Goal: Task Accomplishment & Management: Manage account settings

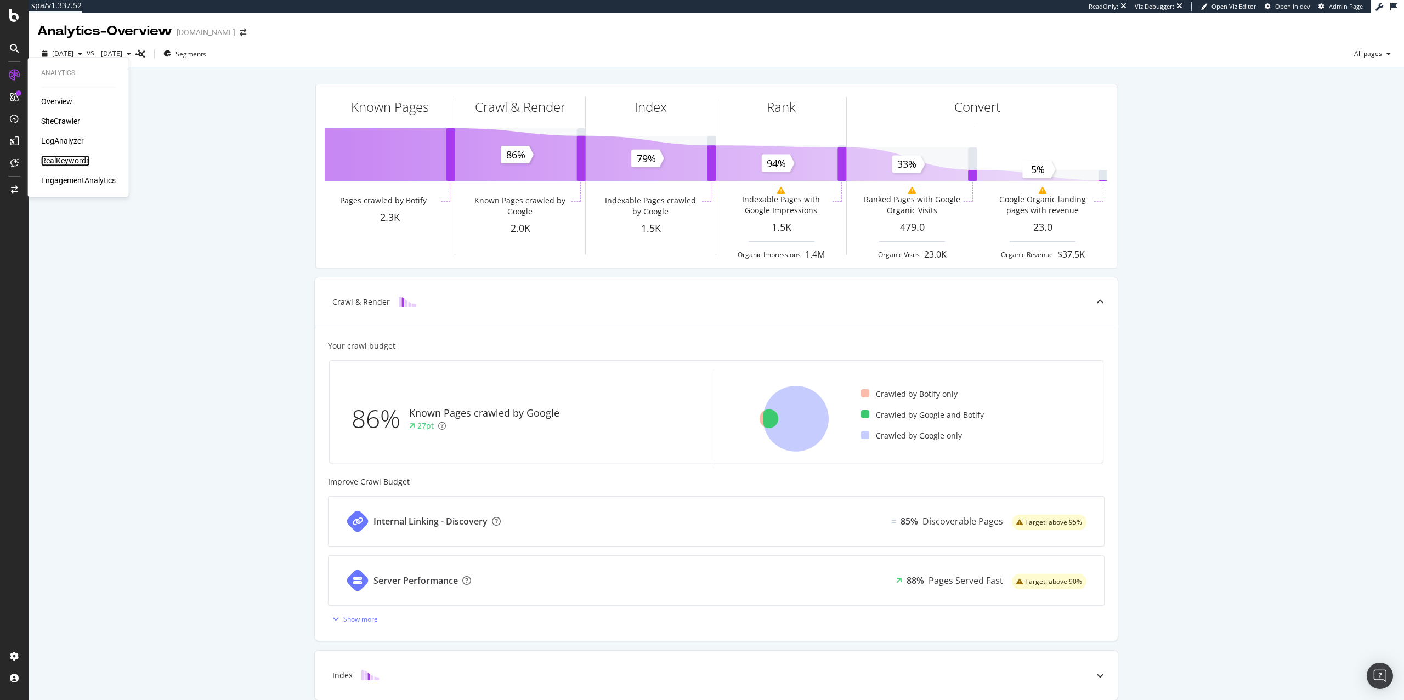
click at [58, 160] on div "RealKeywords" at bounding box center [65, 160] width 49 height 11
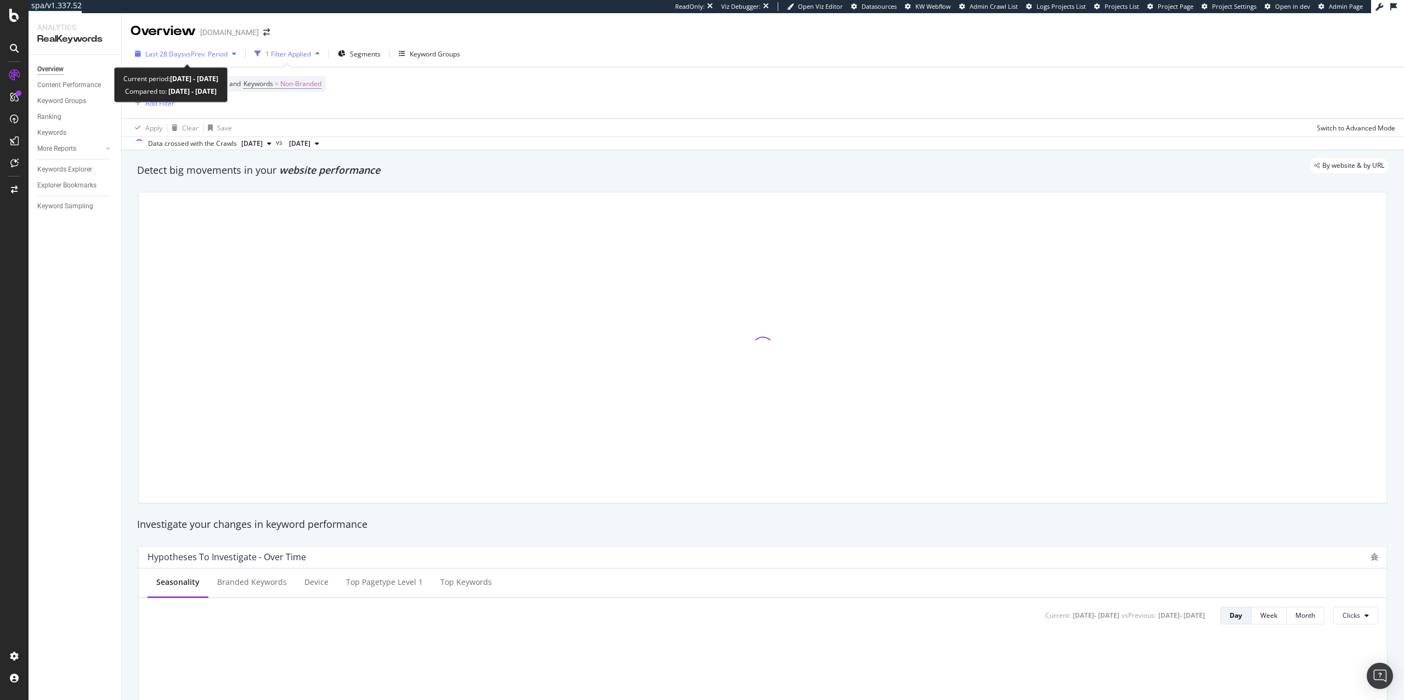
click at [213, 56] on span "vs Prev. Period" at bounding box center [205, 53] width 43 height 9
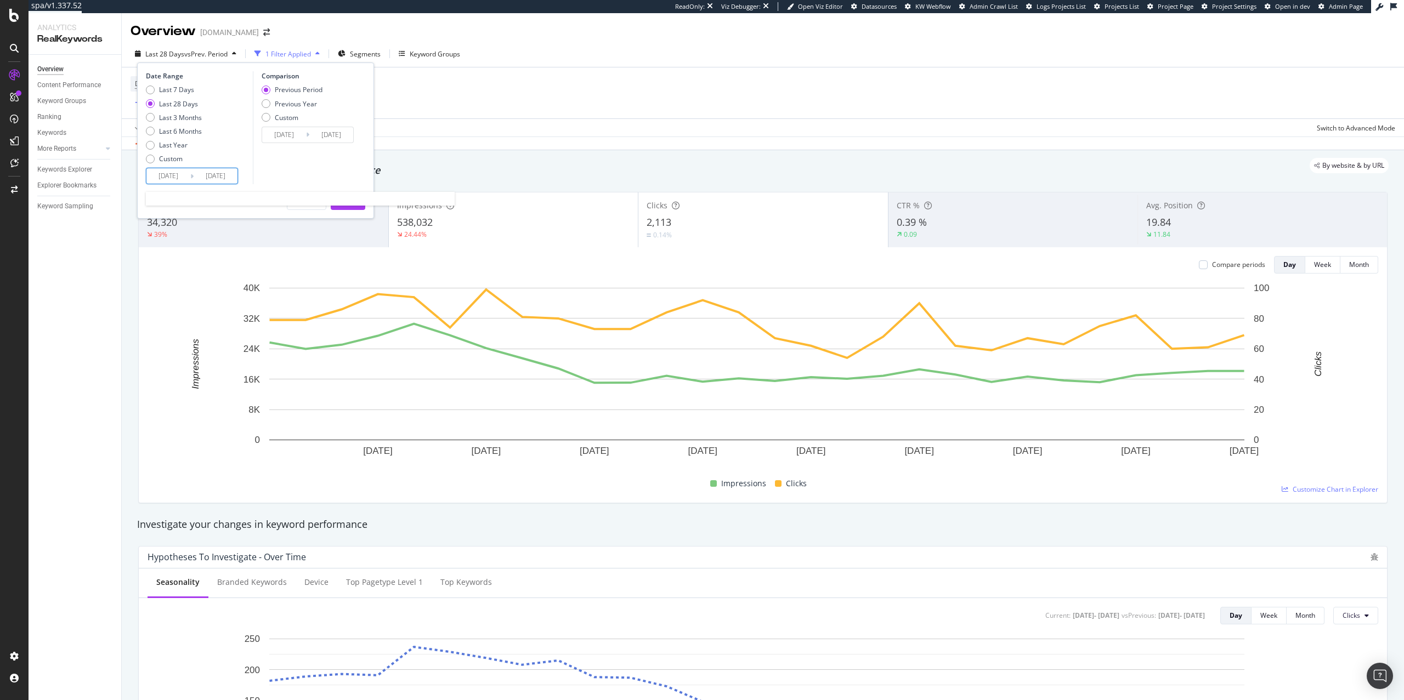
click at [178, 180] on input "[DATE]" at bounding box center [168, 175] width 44 height 15
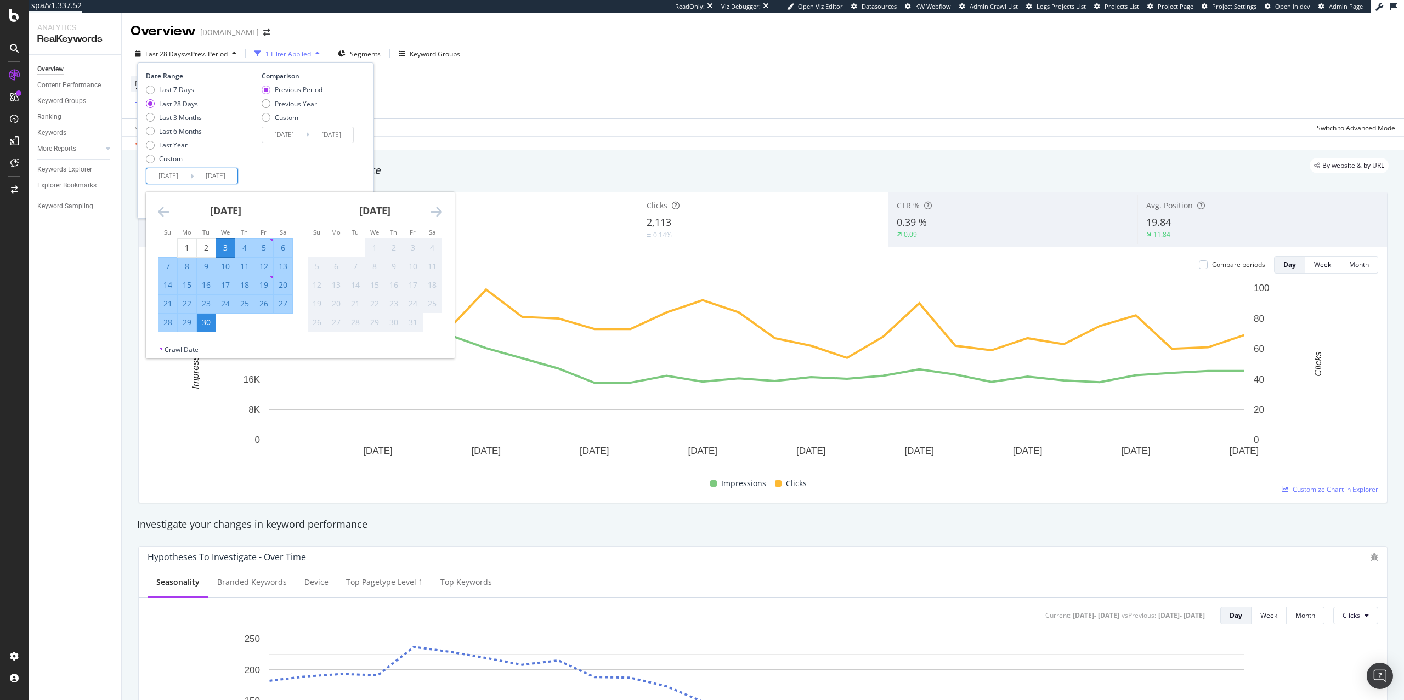
click at [164, 218] on icon "Move backward to switch to the previous month." at bounding box center [164, 211] width 12 height 13
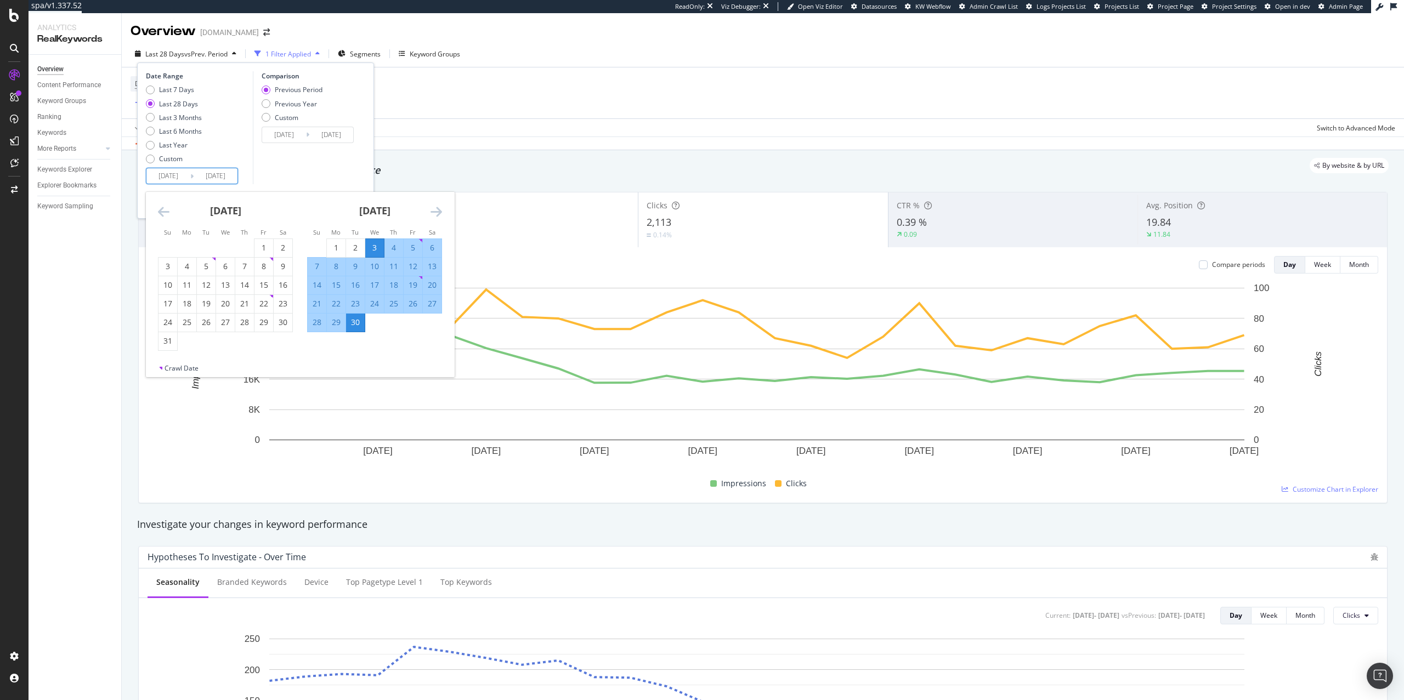
click at [164, 218] on icon "Move backward to switch to the previous month." at bounding box center [164, 211] width 12 height 13
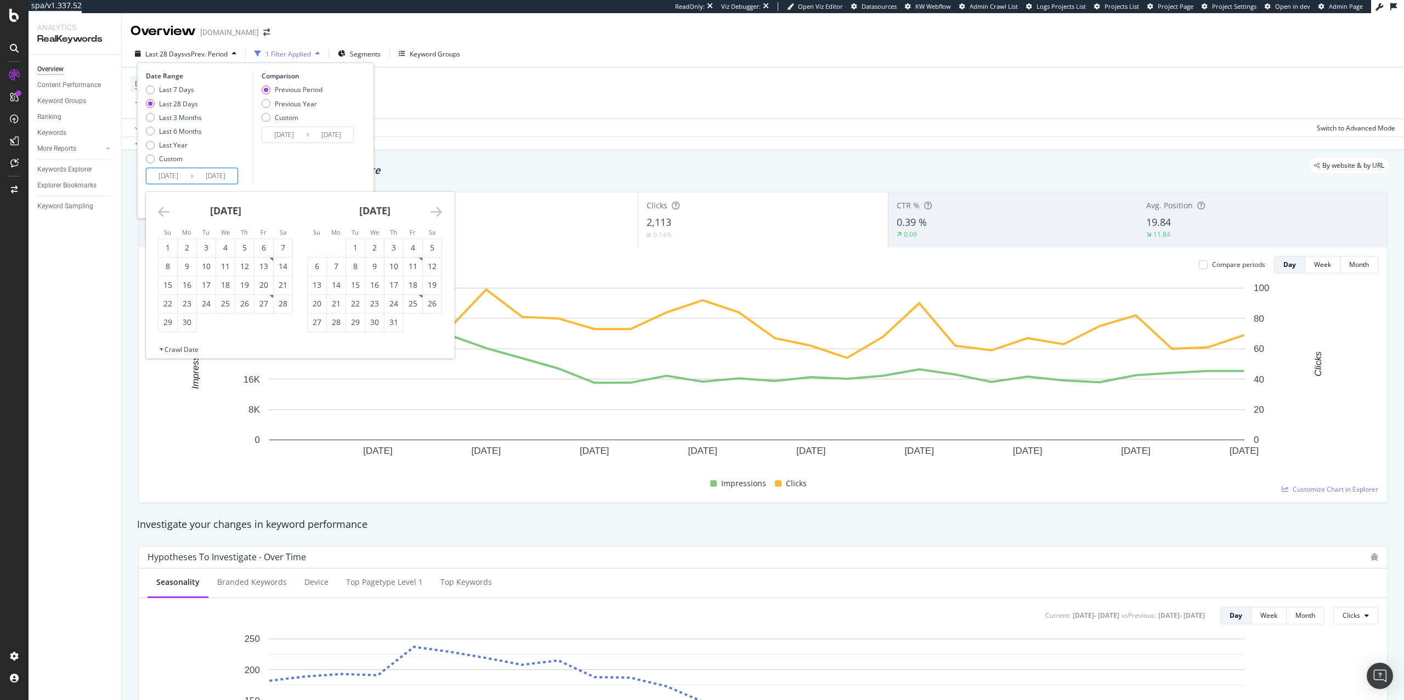
click at [164, 218] on icon "Move backward to switch to the previous month." at bounding box center [164, 211] width 12 height 13
click at [165, 218] on icon "Move backward to switch to the previous month." at bounding box center [164, 211] width 12 height 13
click at [352, 246] on div "1" at bounding box center [355, 247] width 19 height 11
type input "[DATE]"
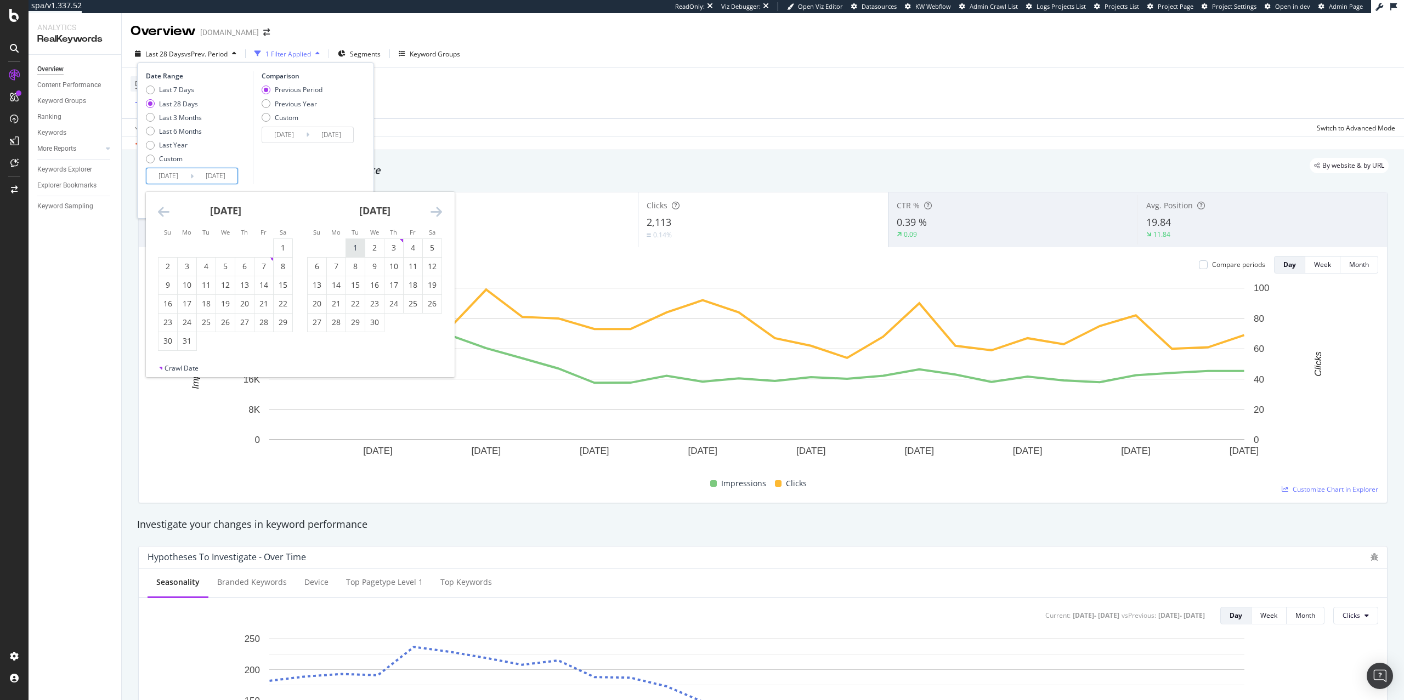
type input "[DATE]"
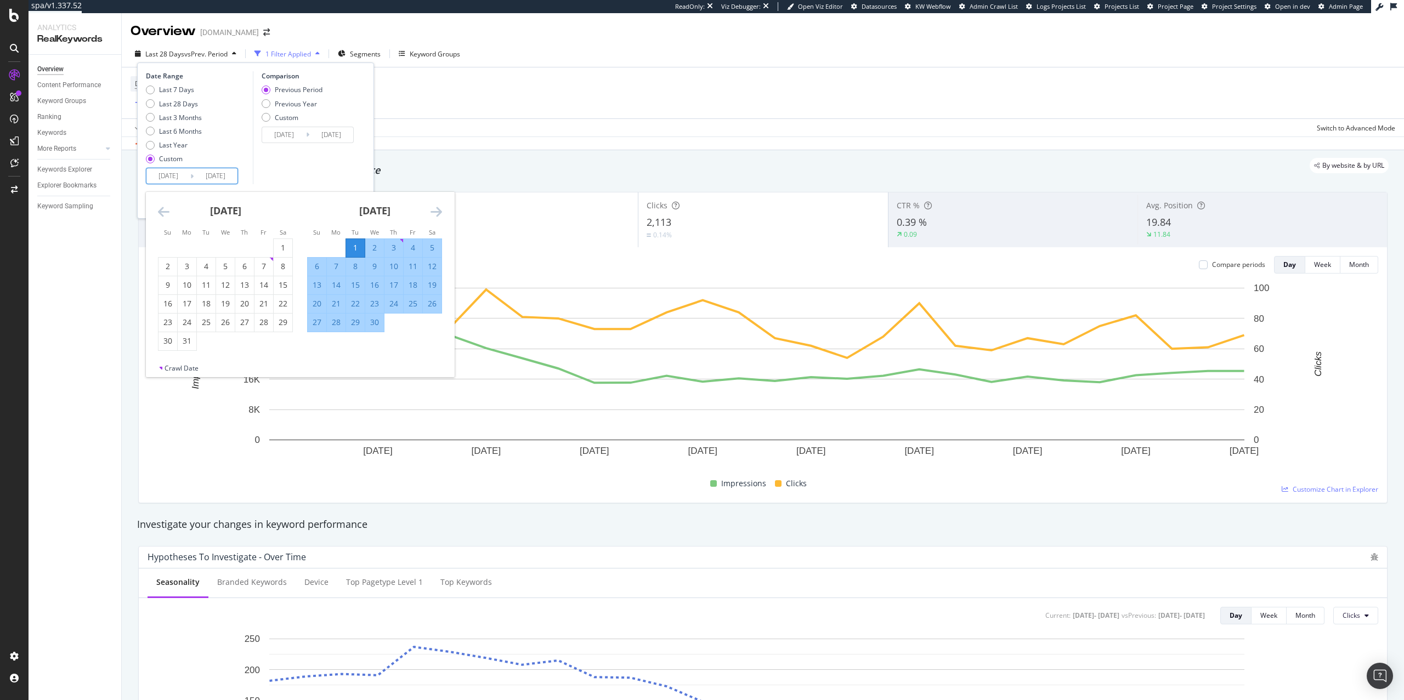
click at [439, 211] on icon "Move forward to switch to the next month." at bounding box center [436, 211] width 12 height 13
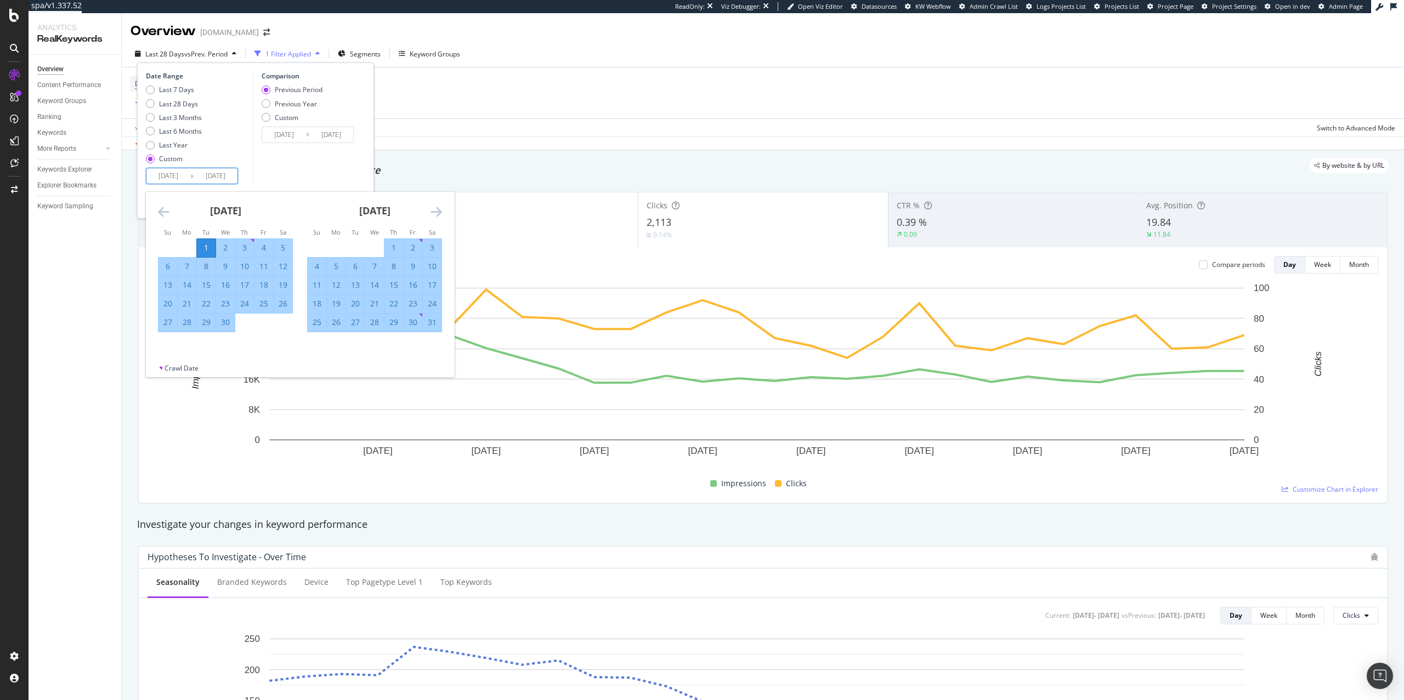
click at [439, 211] on icon "Move forward to switch to the next month." at bounding box center [436, 211] width 12 height 13
click at [400, 205] on div "[DATE]" at bounding box center [374, 215] width 135 height 47
click at [319, 246] on div "1" at bounding box center [317, 247] width 19 height 11
type input "[DATE]"
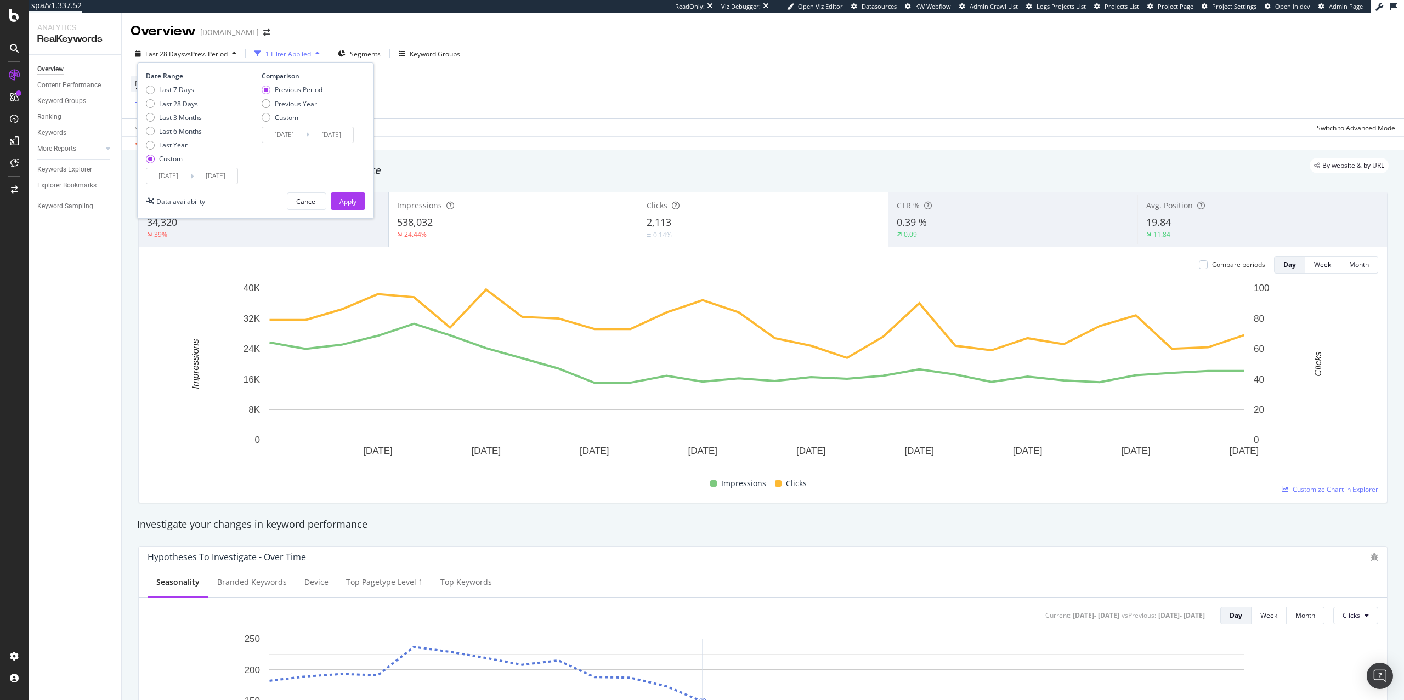
click at [181, 178] on input "[DATE]" at bounding box center [168, 175] width 44 height 15
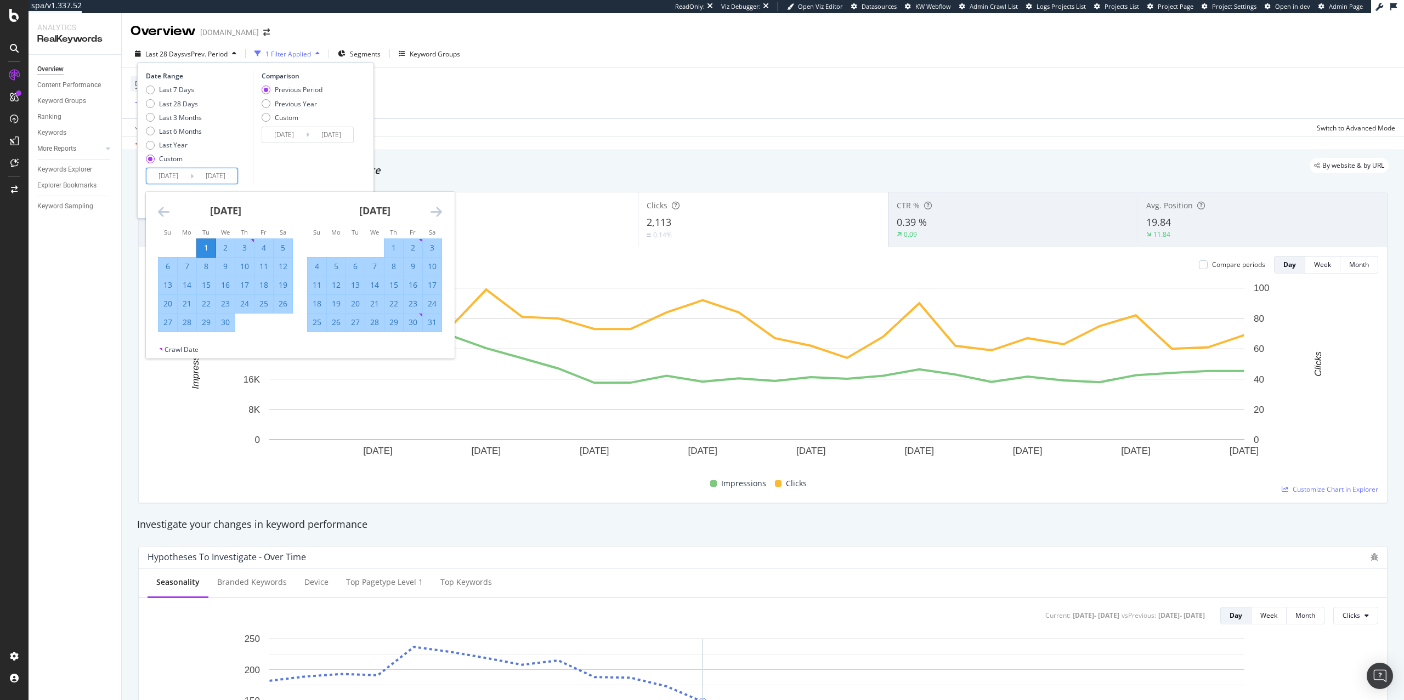
scroll to position [3, 0]
click at [442, 202] on div "[DATE]" at bounding box center [374, 212] width 135 height 47
click at [438, 208] on icon "Move forward to switch to the next month." at bounding box center [436, 208] width 12 height 13
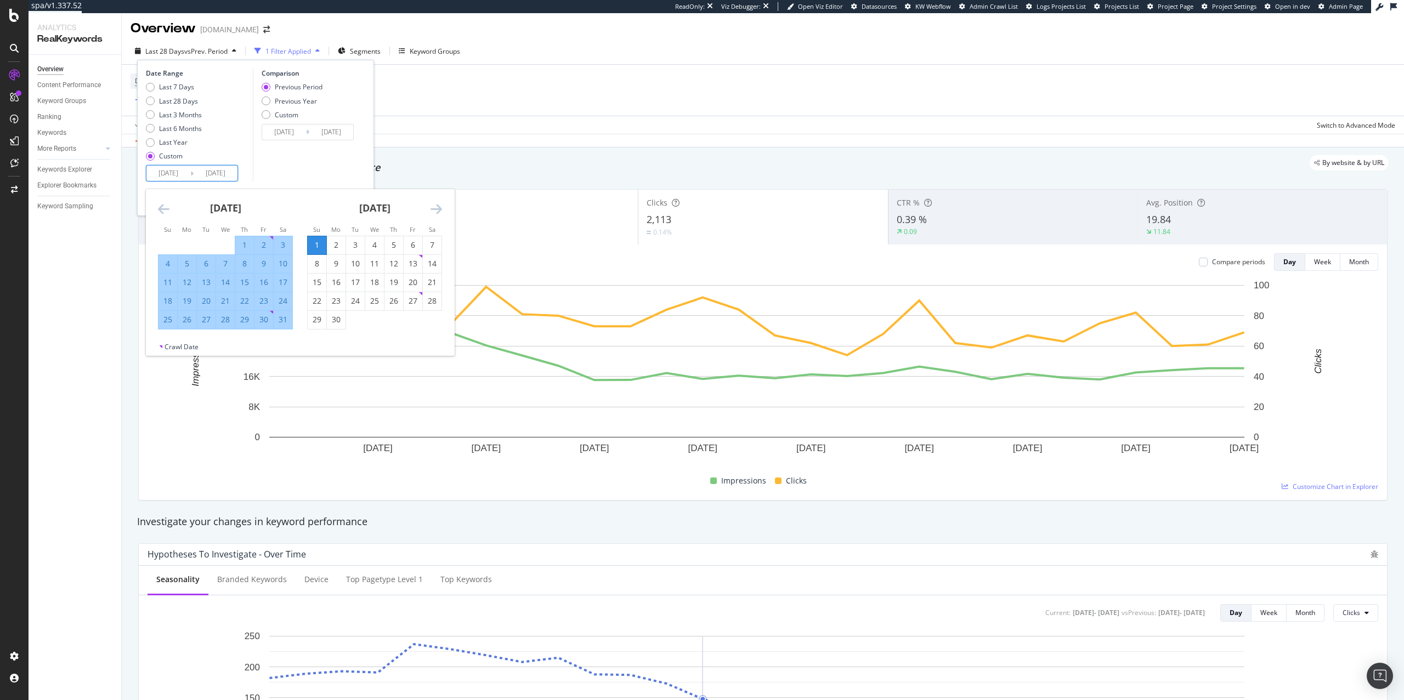
click at [438, 208] on icon "Move forward to switch to the next month." at bounding box center [436, 208] width 12 height 13
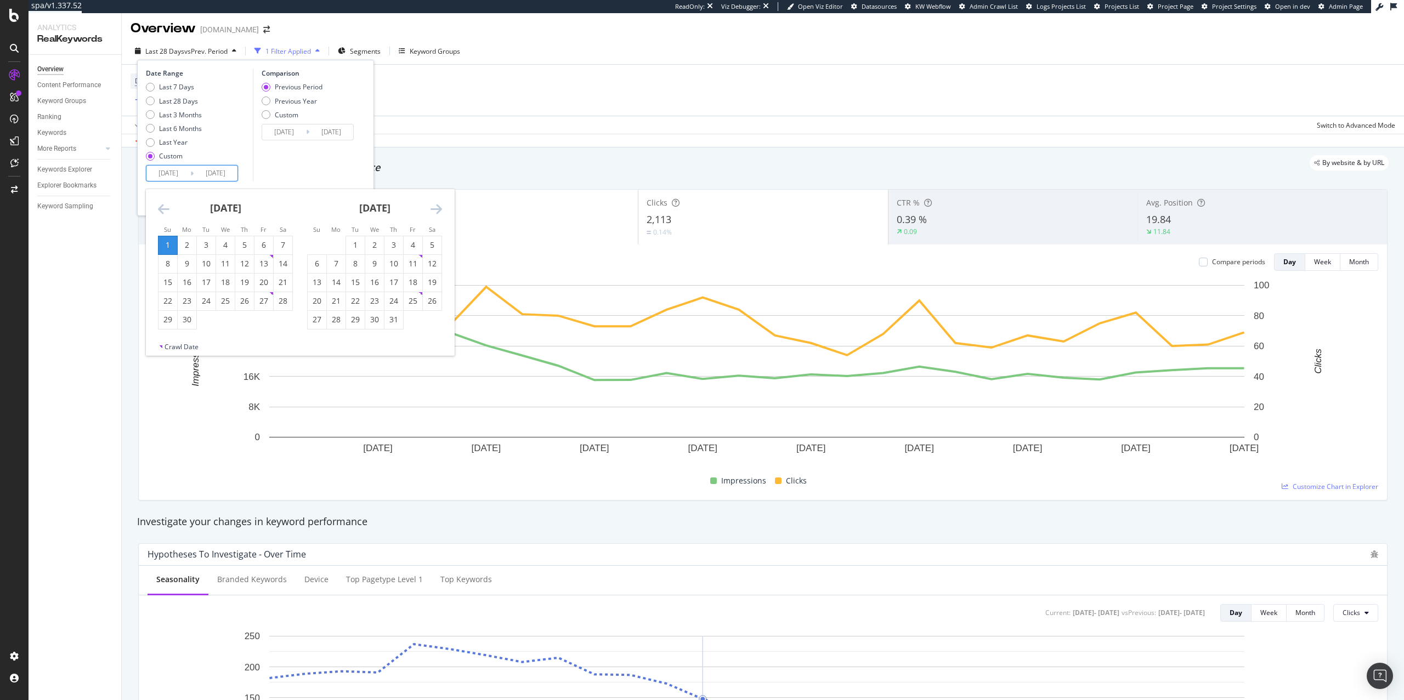
click at [438, 208] on icon "Move forward to switch to the next month." at bounding box center [436, 208] width 12 height 13
click at [358, 322] on div "30" at bounding box center [355, 319] width 19 height 11
type input "[DATE]"
click at [162, 178] on input "[DATE]" at bounding box center [168, 173] width 44 height 15
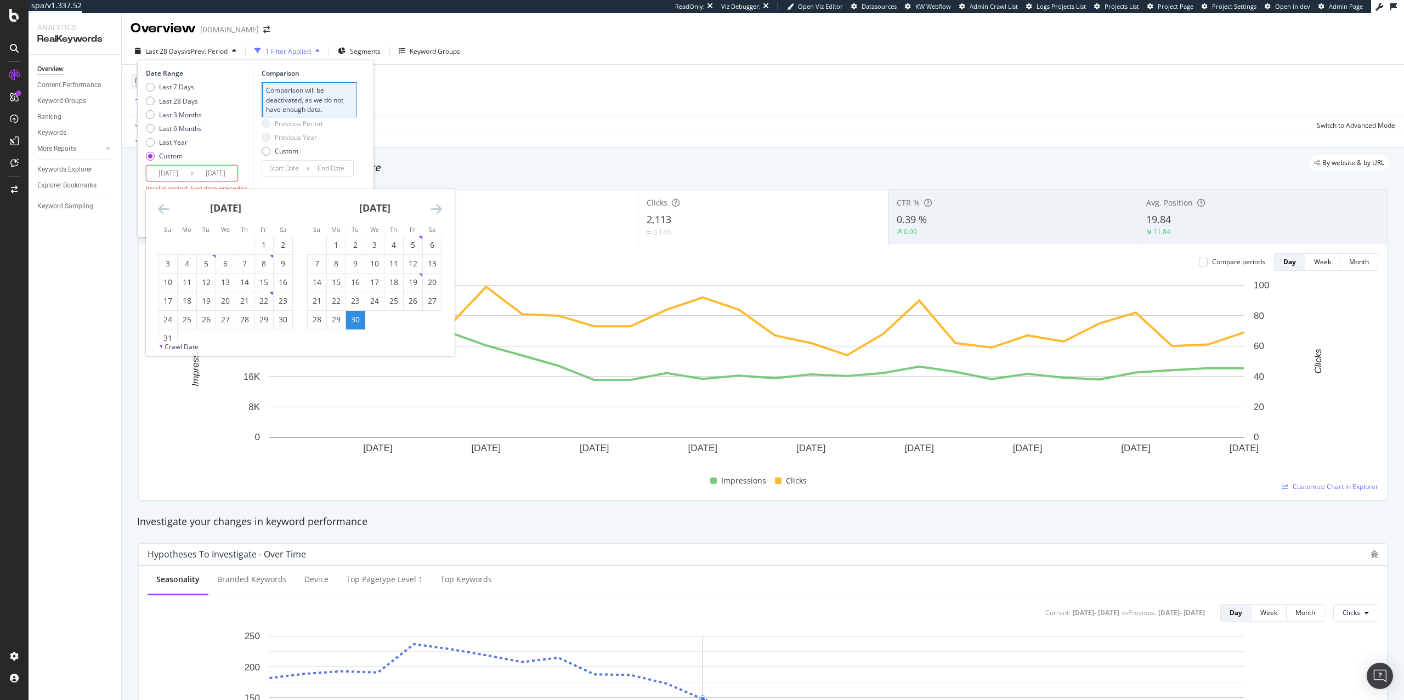
click at [163, 204] on icon "Move backward to switch to the previous month." at bounding box center [164, 208] width 12 height 13
click at [163, 208] on icon "Move backward to switch to the previous month." at bounding box center [164, 208] width 12 height 13
click at [358, 244] on div "1" at bounding box center [355, 245] width 19 height 11
type input "[DATE]"
click at [348, 243] on div "1" at bounding box center [355, 245] width 19 height 11
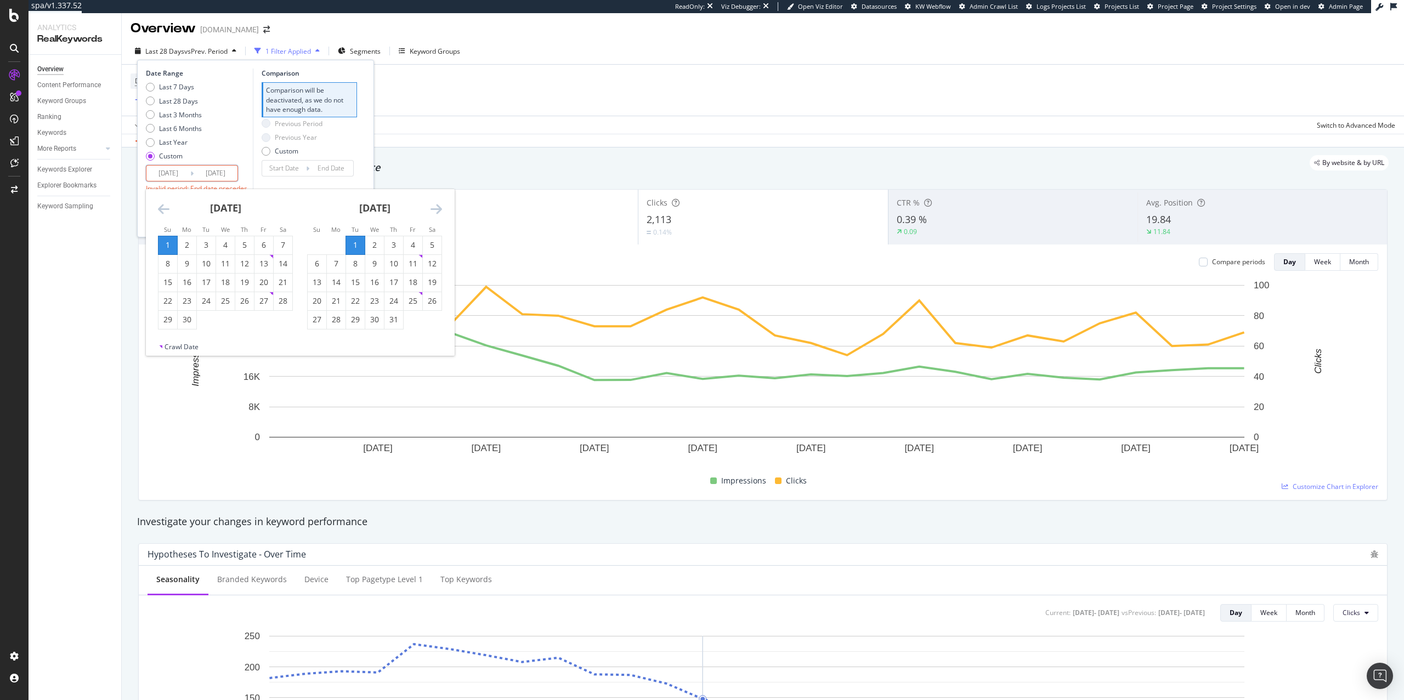
type input "[DATE]"
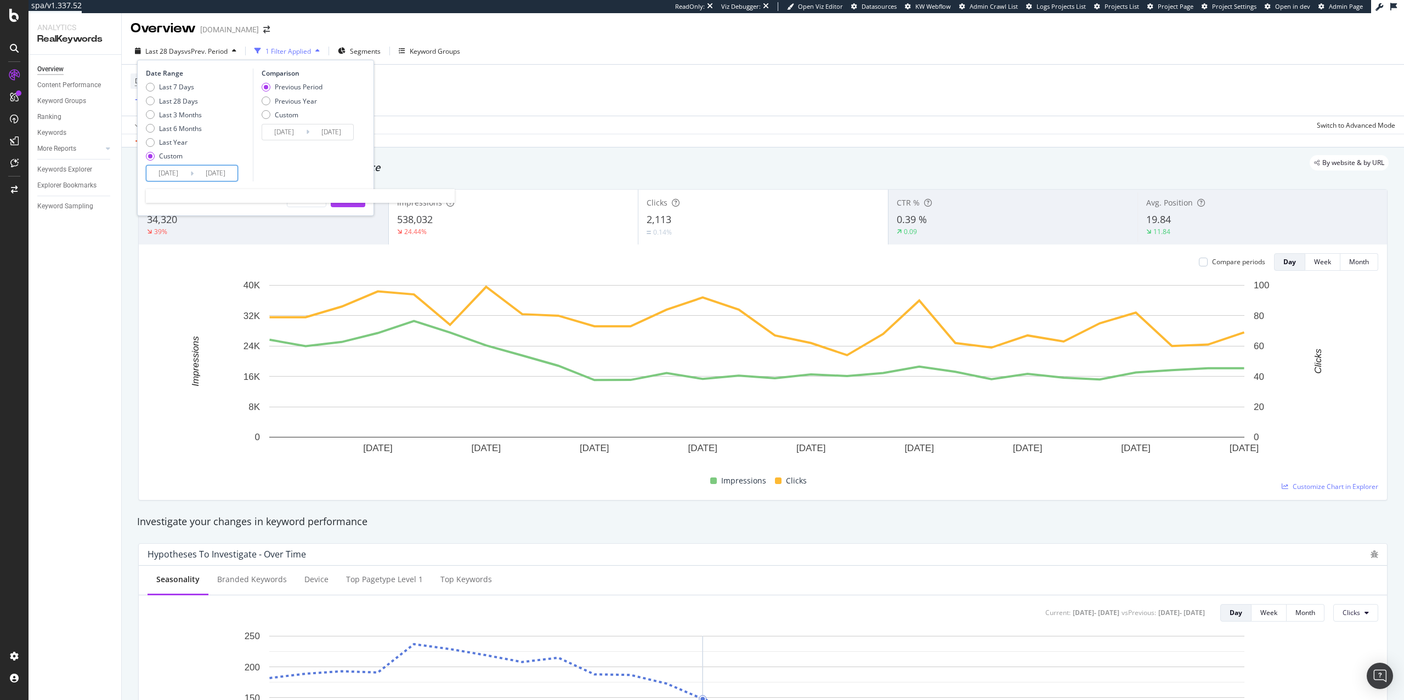
click at [160, 174] on input "[DATE]" at bounding box center [168, 173] width 44 height 15
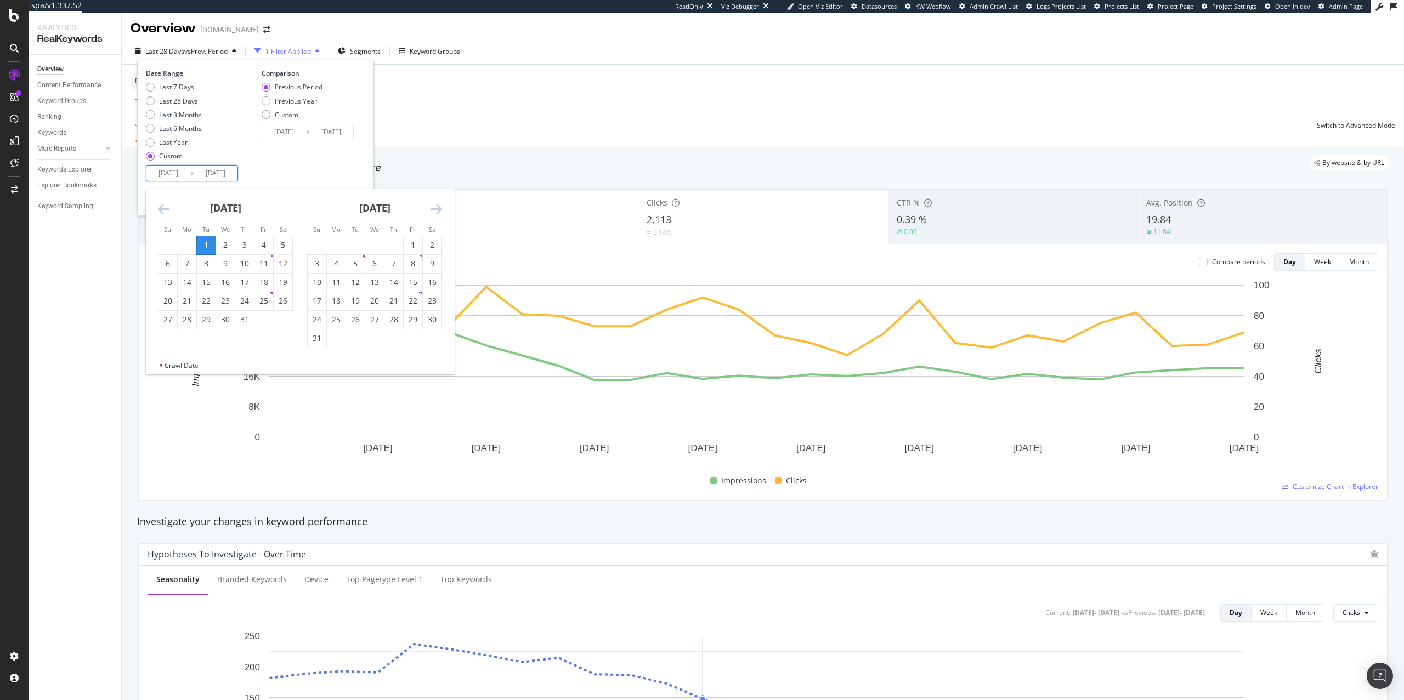
drag, startPoint x: 423, startPoint y: 208, endPoint x: 435, endPoint y: 209, distance: 11.6
click at [424, 208] on div "[DATE]" at bounding box center [374, 212] width 135 height 47
click at [437, 209] on icon "Move forward to switch to the next month." at bounding box center [436, 208] width 12 height 13
click at [438, 209] on icon "Move forward to switch to the next month." at bounding box center [436, 208] width 12 height 13
click at [160, 213] on icon "Move backward to switch to the previous month." at bounding box center [164, 208] width 12 height 13
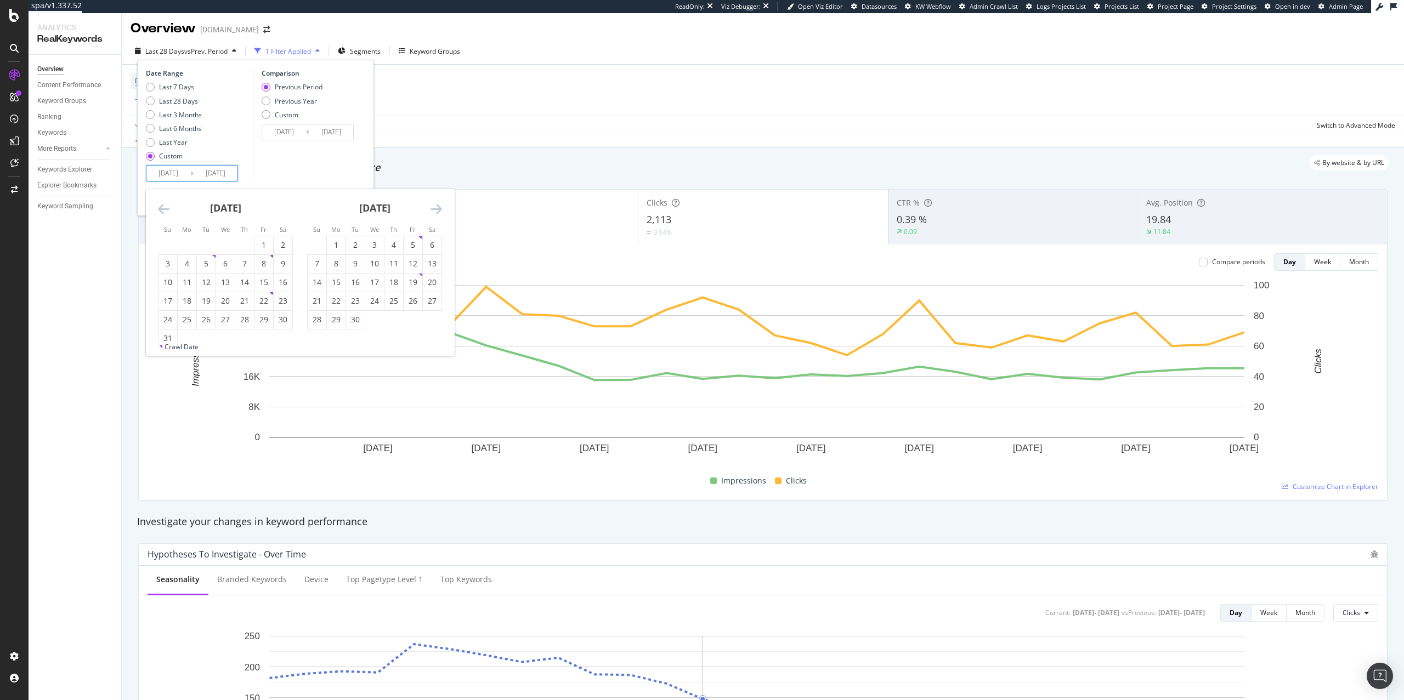
click at [160, 213] on icon "Move backward to switch to the previous month." at bounding box center [164, 208] width 12 height 13
click at [440, 210] on icon "Move forward to switch to the next month." at bounding box center [436, 208] width 12 height 13
click at [208, 324] on div "30" at bounding box center [206, 319] width 19 height 11
type input "[DATE]"
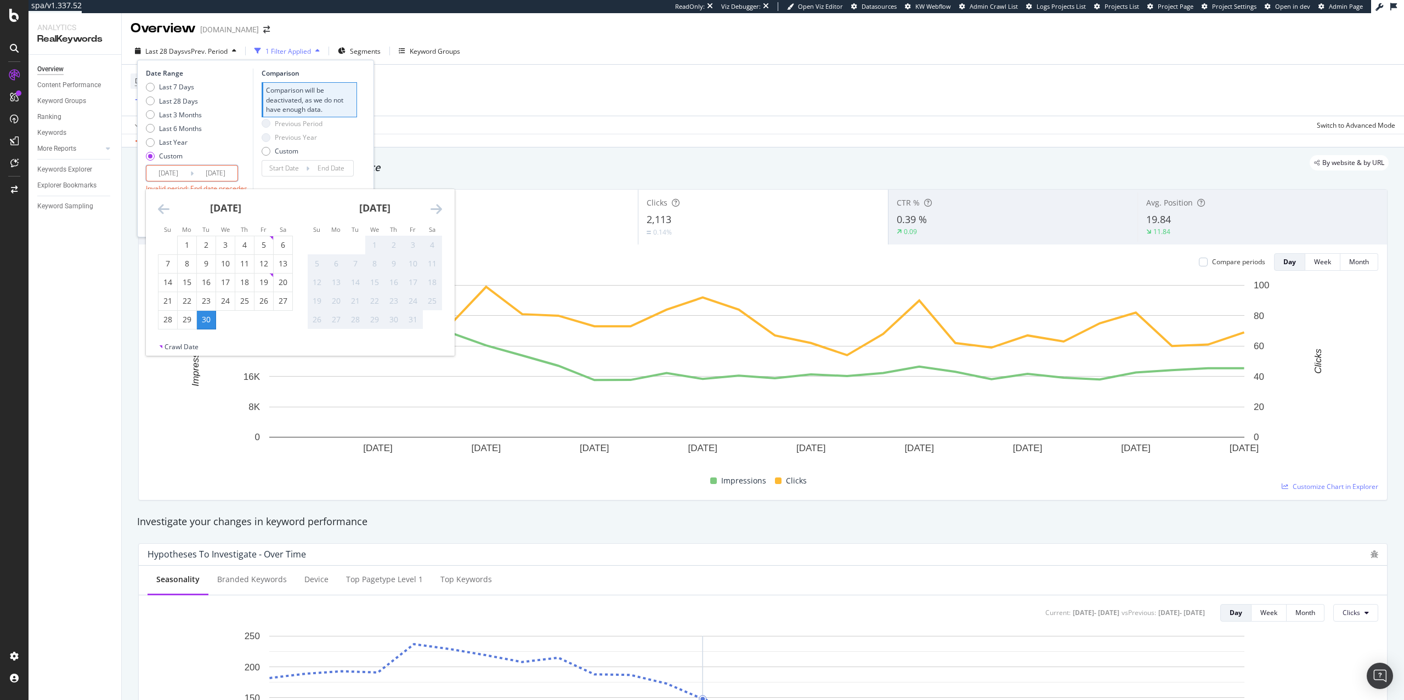
click at [165, 213] on icon "Move backward to switch to the previous month." at bounding box center [164, 208] width 12 height 13
click at [207, 241] on div "1" at bounding box center [206, 245] width 19 height 11
type input "[DATE]"
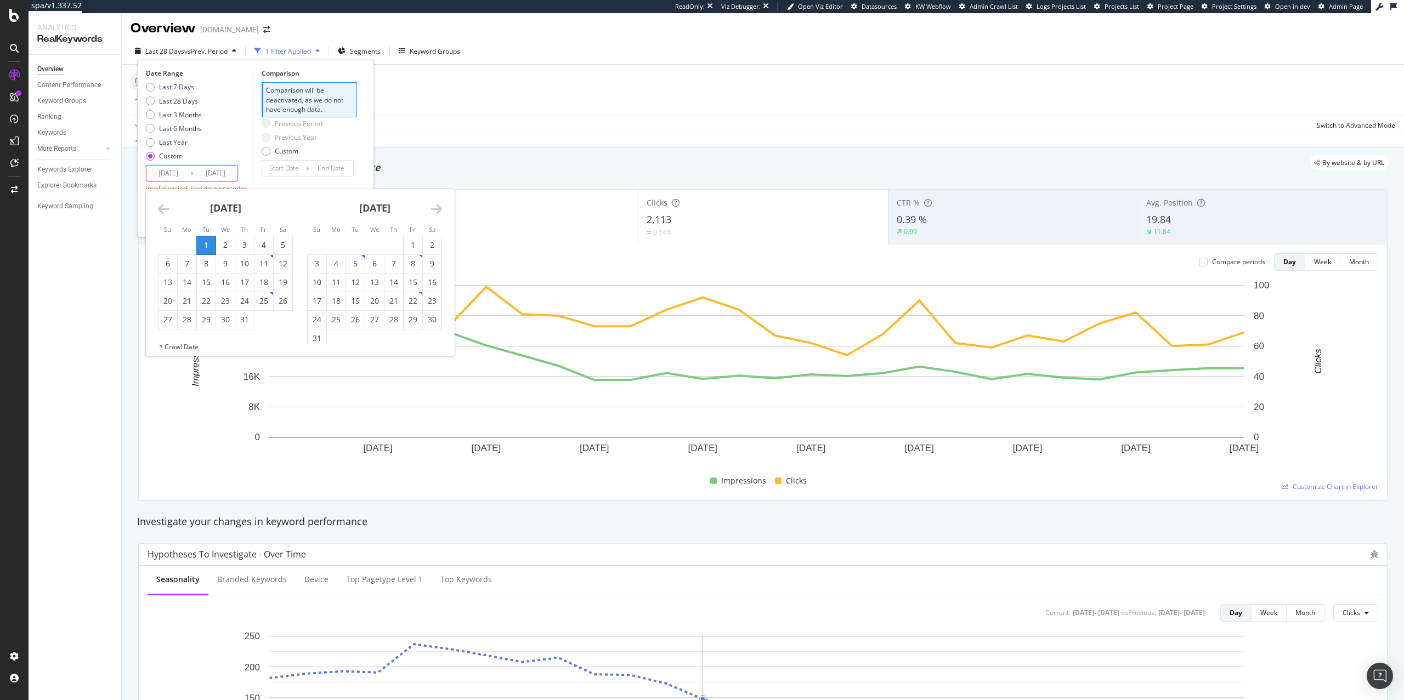
type input "[DATE]"
click at [440, 210] on icon "Move forward to switch to the next month." at bounding box center [436, 208] width 12 height 13
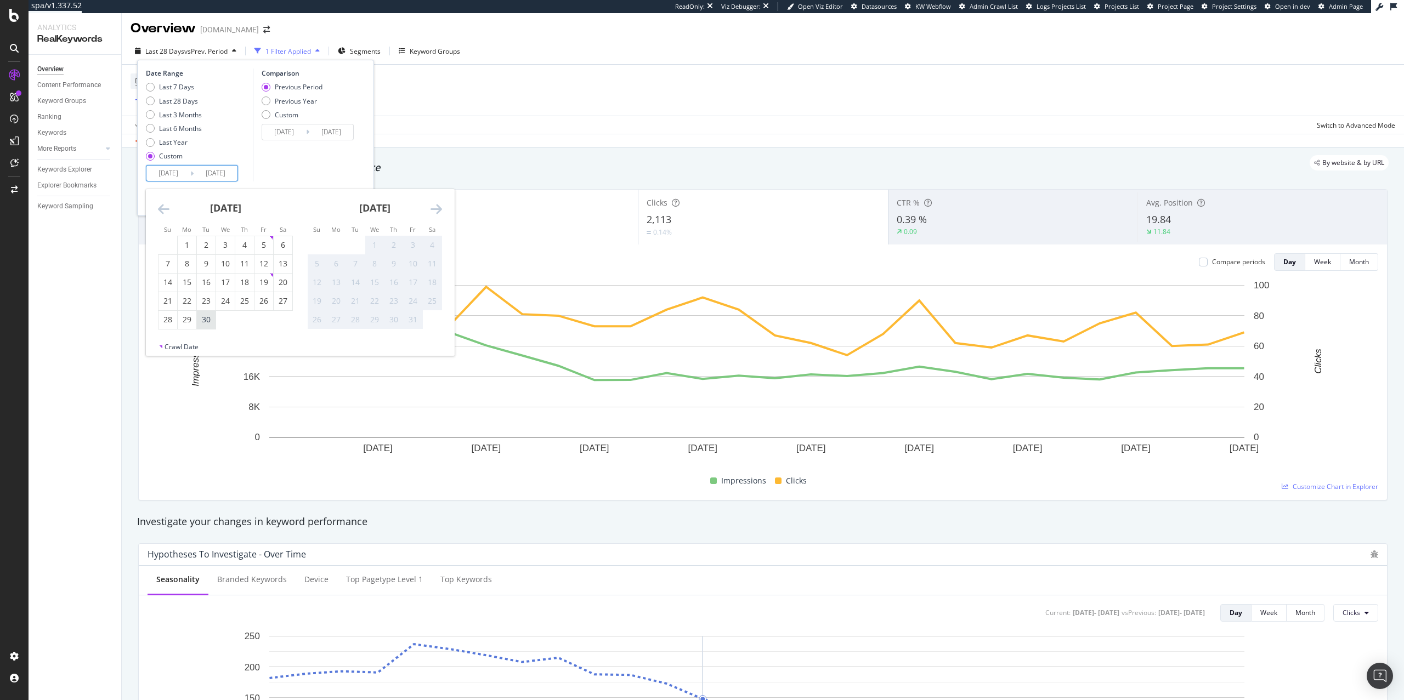
click at [211, 327] on div "30" at bounding box center [206, 320] width 19 height 18
type input "[DATE]"
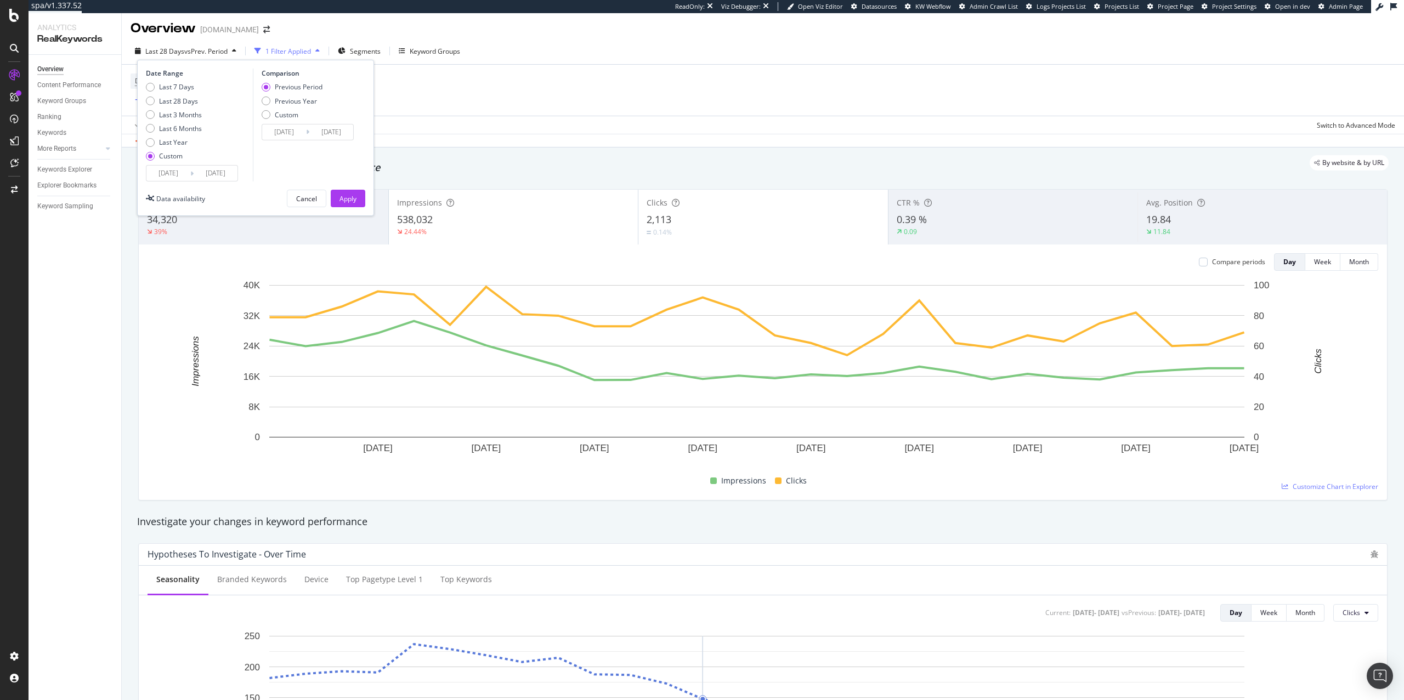
click at [291, 106] on div "Previous Period Previous Year Custom" at bounding box center [292, 102] width 61 height 41
click at [299, 101] on div "Previous Year" at bounding box center [296, 101] width 42 height 9
type input "[DATE]"
click at [301, 84] on div "Previous Period" at bounding box center [299, 86] width 48 height 9
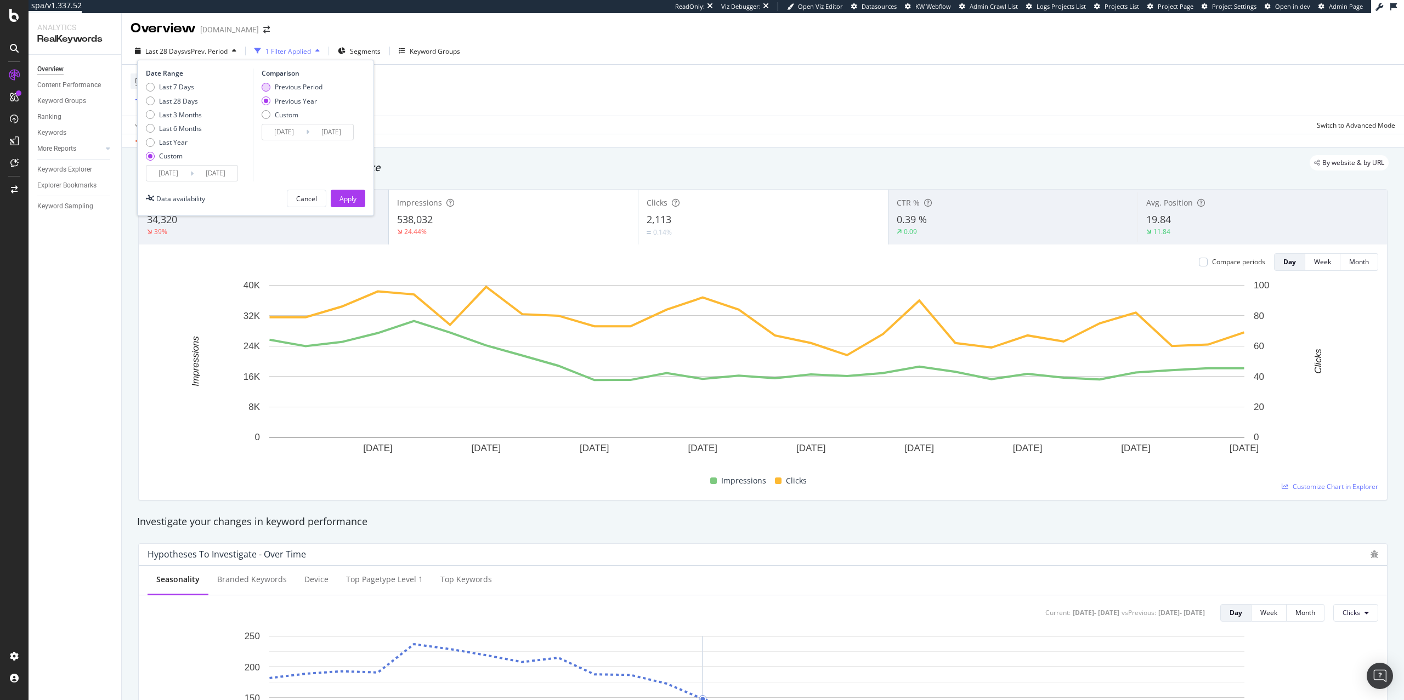
type input "[DATE]"
click at [302, 97] on div "Previous Year" at bounding box center [296, 101] width 42 height 9
type input "[DATE]"
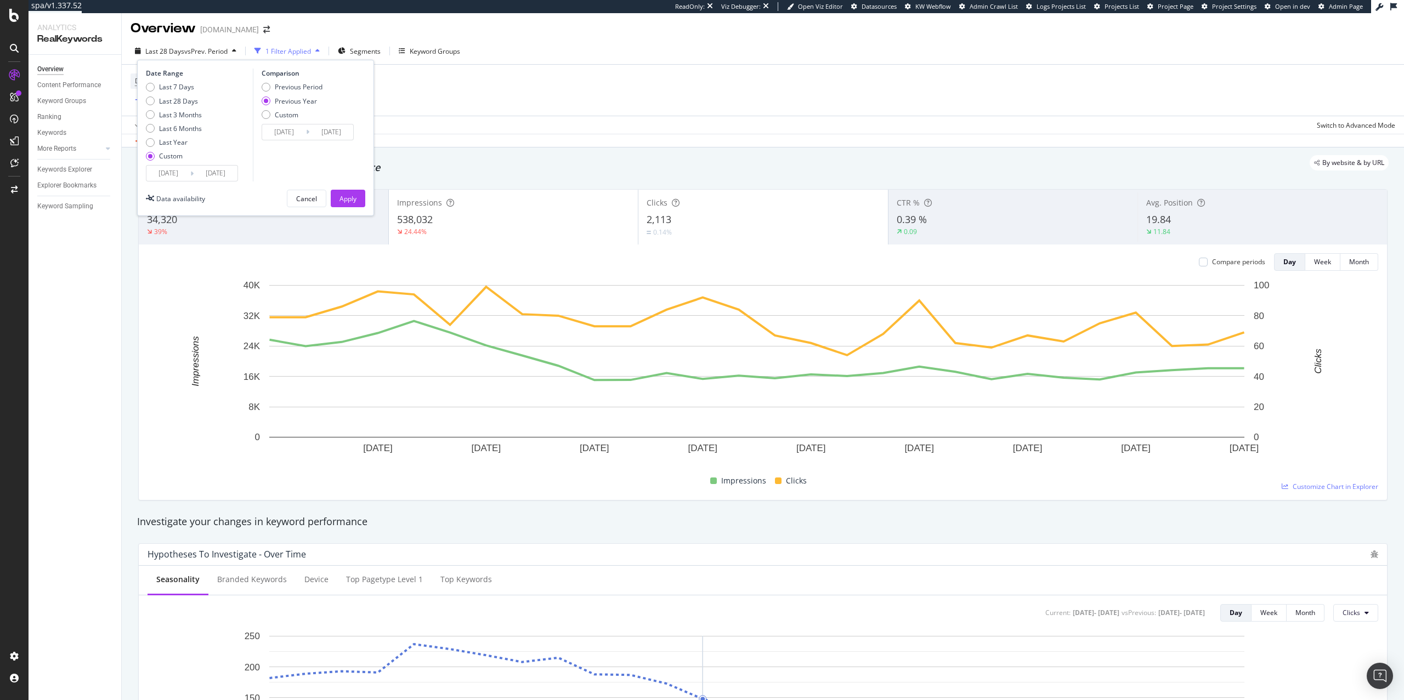
click at [340, 130] on input "[DATE]" at bounding box center [331, 131] width 44 height 15
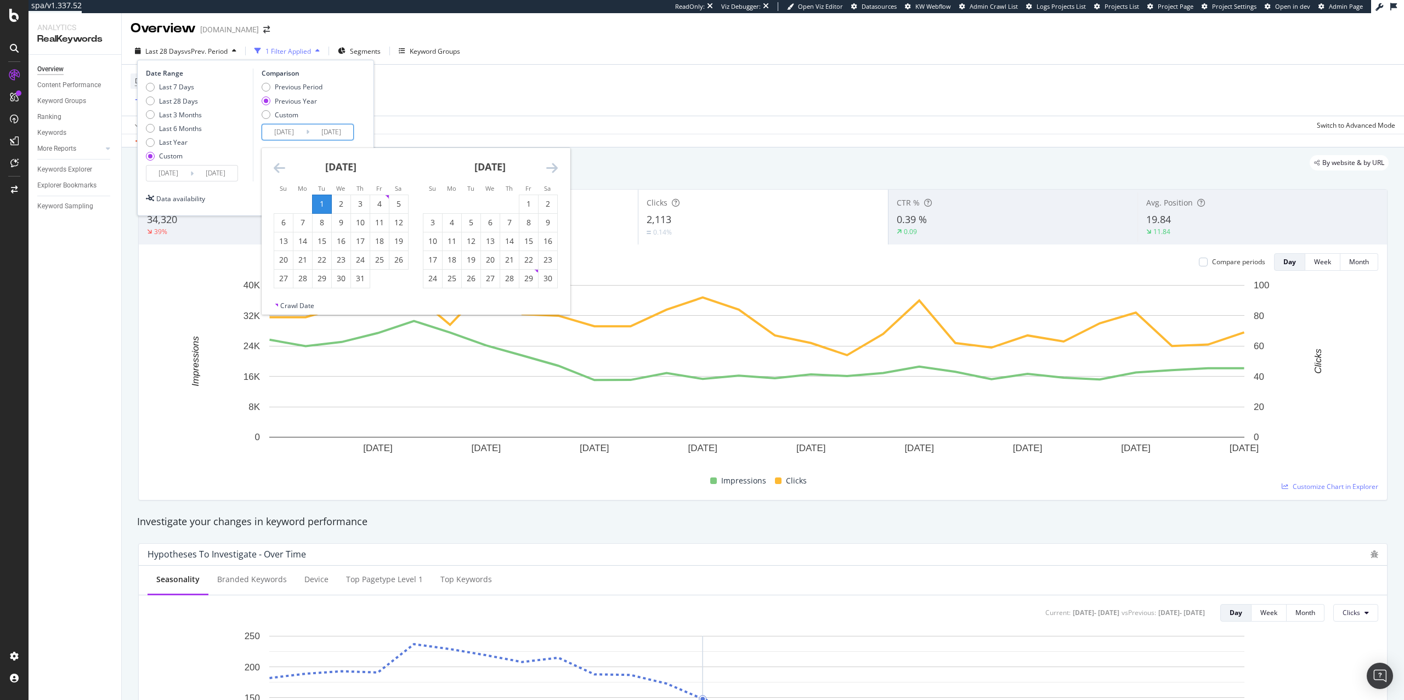
click at [277, 166] on icon "Move backward to switch to the previous month." at bounding box center [280, 167] width 12 height 13
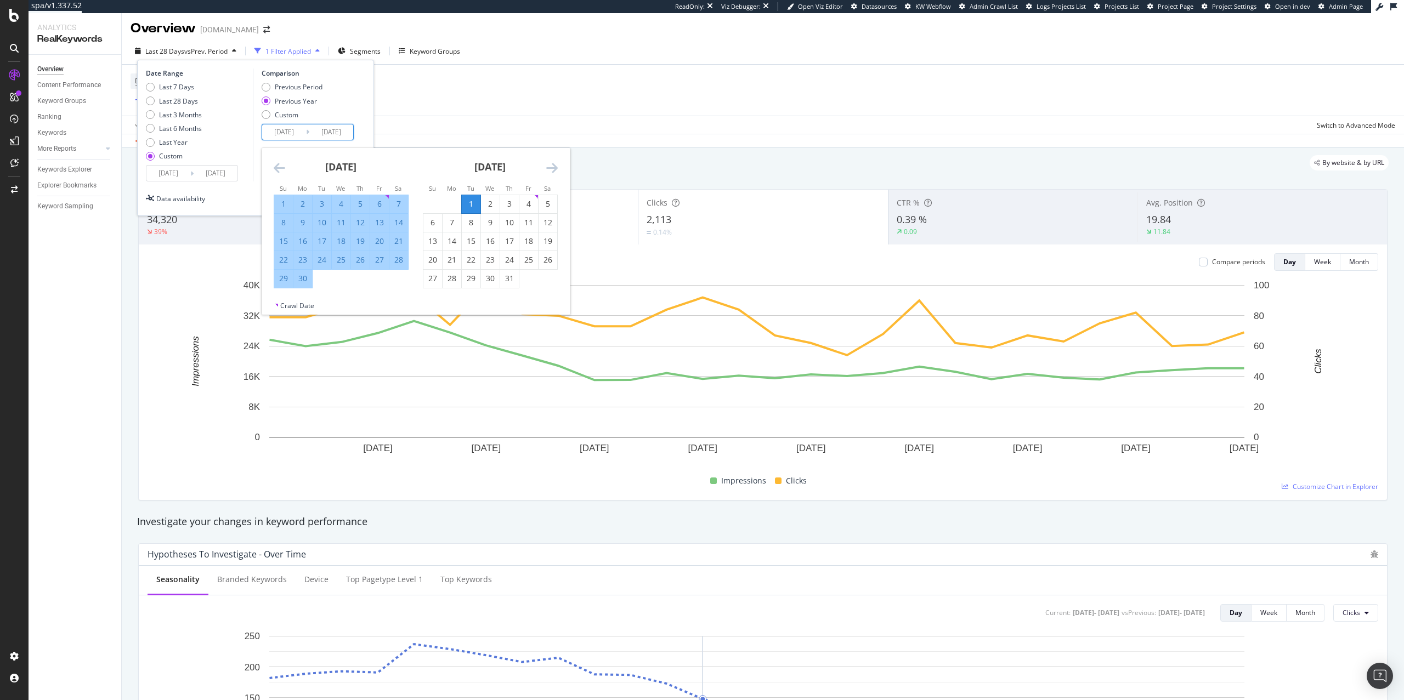
click at [272, 162] on div "[DATE] 1 2 3 4 5 6 7 8 9 10 11 12 13 14 15 16 17 18 19 20 21 22 23 24 25 26 27 …" at bounding box center [341, 218] width 149 height 140
click at [273, 163] on div "[DATE] 1 2 3 4 5 6 7 8 9 10 11 12 13 14 15 16 17 18 19 20 21 22 23 24 25 26 27 …" at bounding box center [341, 218] width 149 height 140
click at [278, 164] on icon "Move backward to switch to the previous month." at bounding box center [280, 167] width 12 height 13
click at [278, 165] on icon "Move backward to switch to the previous month." at bounding box center [280, 167] width 12 height 13
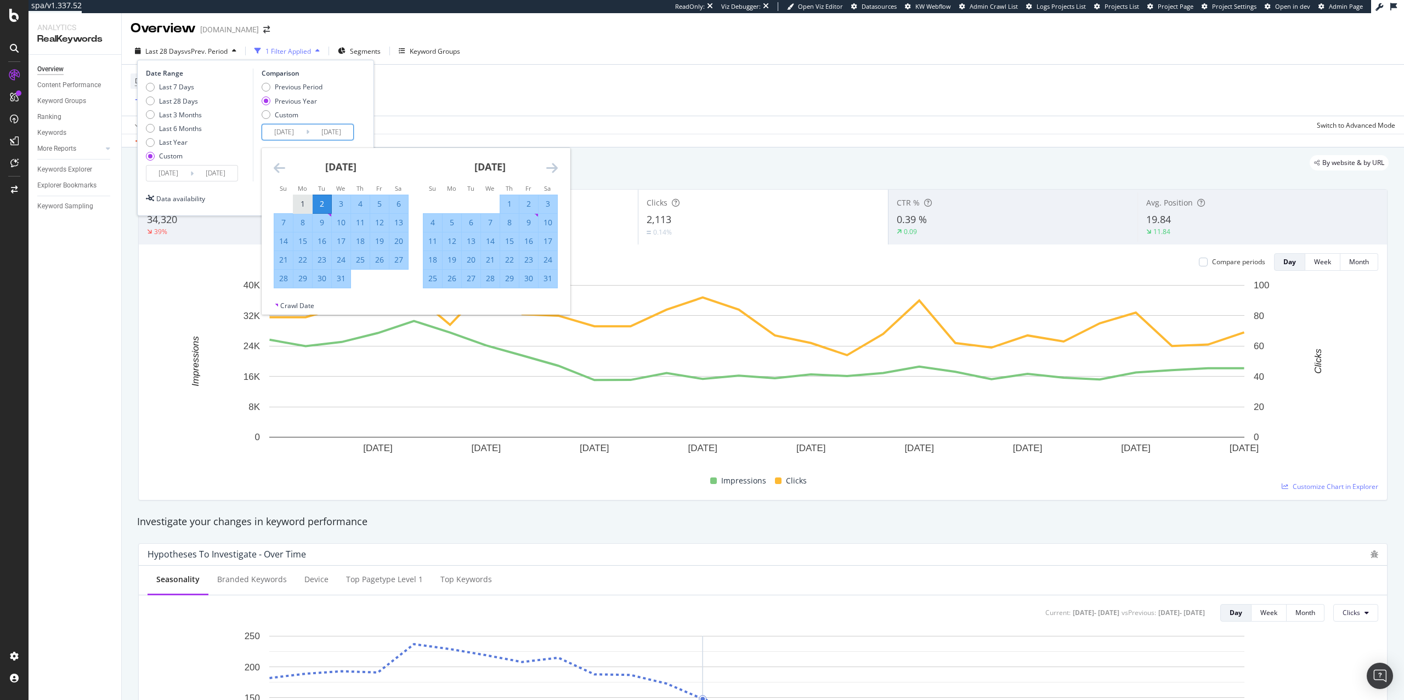
click at [305, 207] on div "1" at bounding box center [302, 204] width 19 height 11
type input "[DATE]"
click at [549, 166] on icon "Move forward to switch to the next month." at bounding box center [552, 167] width 12 height 13
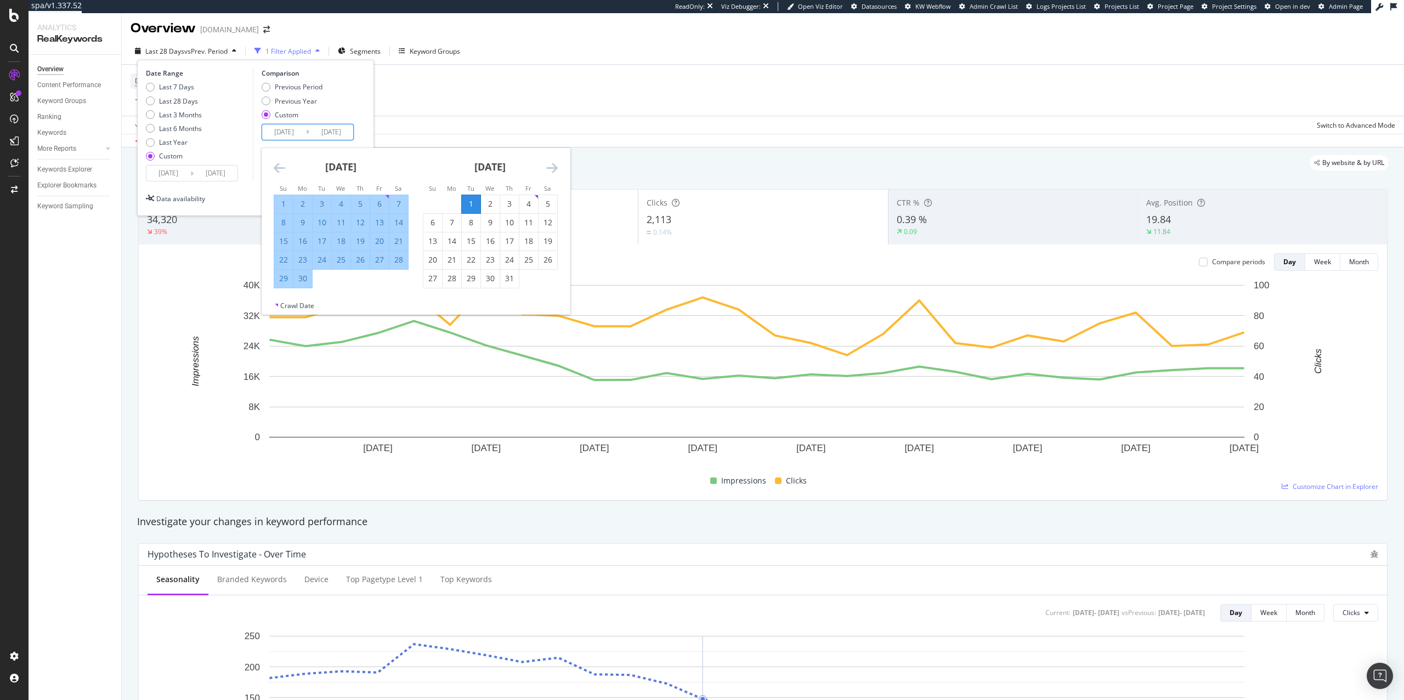
click at [311, 284] on div "30" at bounding box center [302, 279] width 19 height 18
type input "[DATE]"
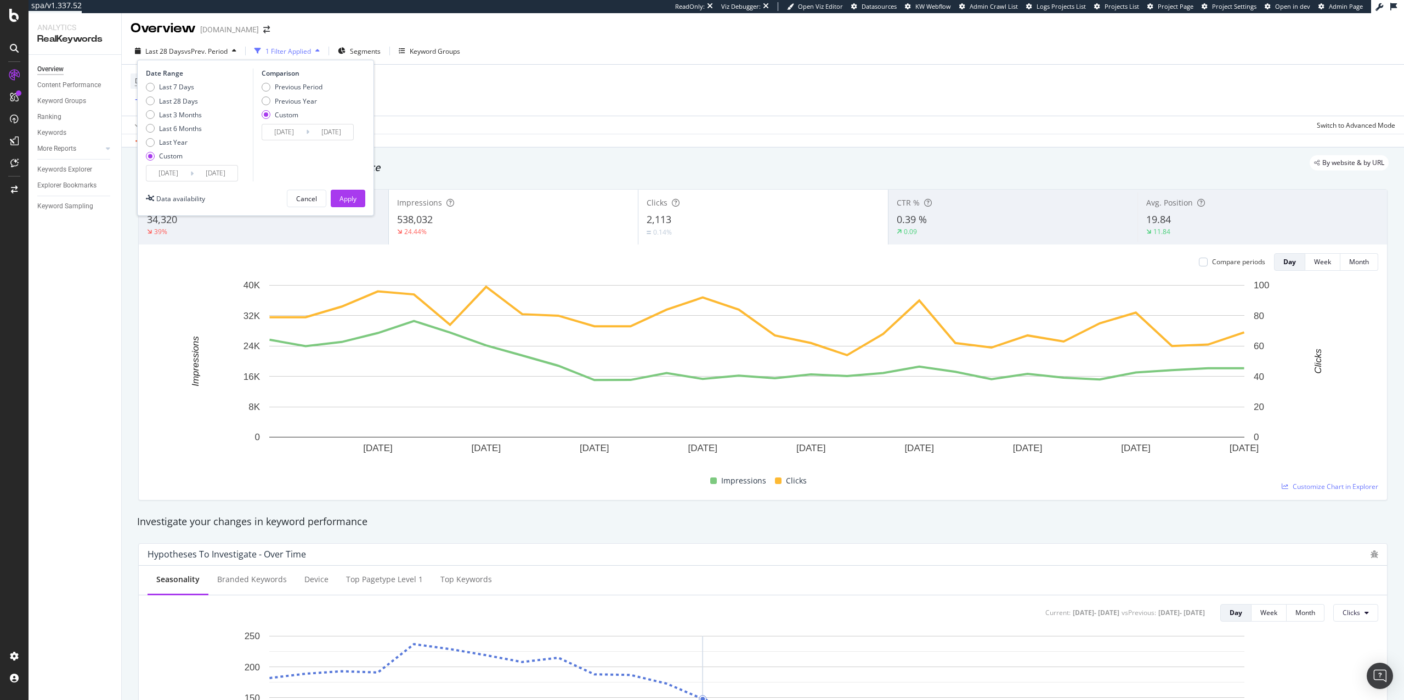
click at [359, 208] on div "Date Range Last 7 Days Last 28 Days Last 3 Months Last 6 Months Last Year Custo…" at bounding box center [255, 138] width 237 height 156
click at [358, 194] on button "Apply" at bounding box center [348, 199] width 35 height 18
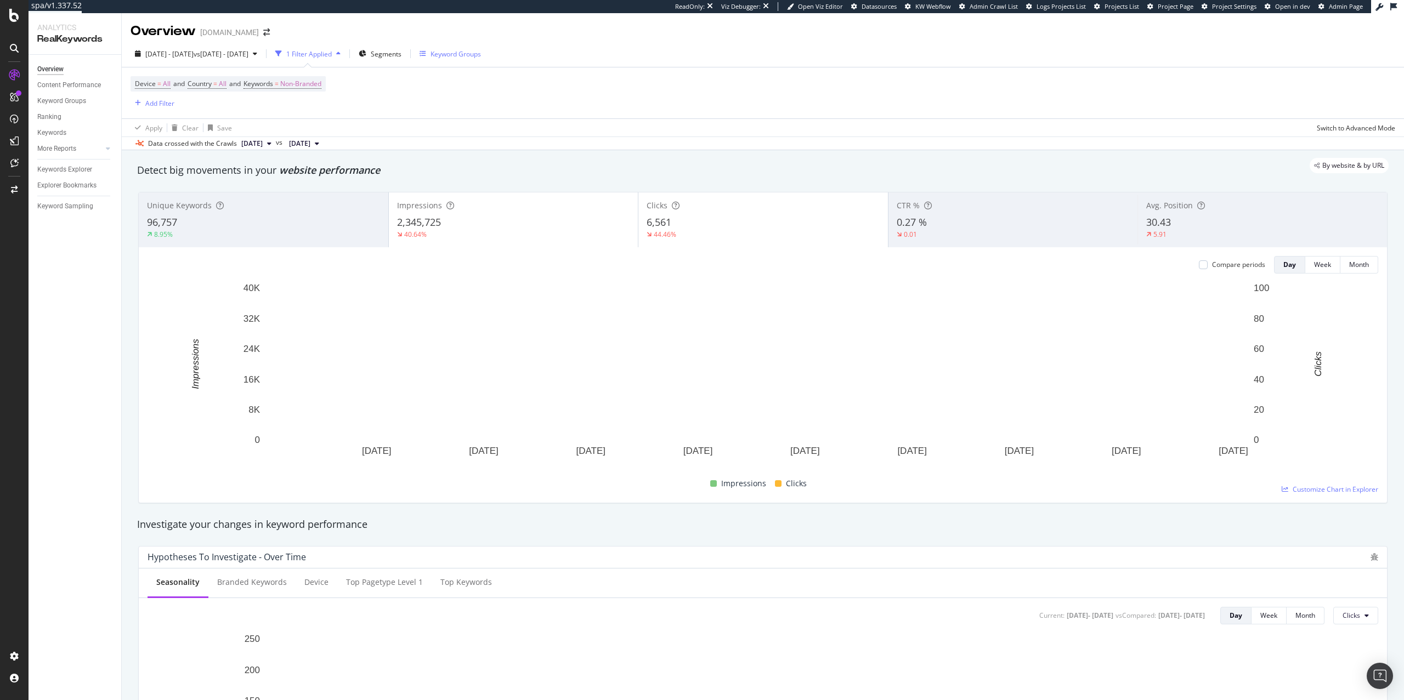
click at [466, 58] on button "Keyword Groups" at bounding box center [450, 54] width 70 height 18
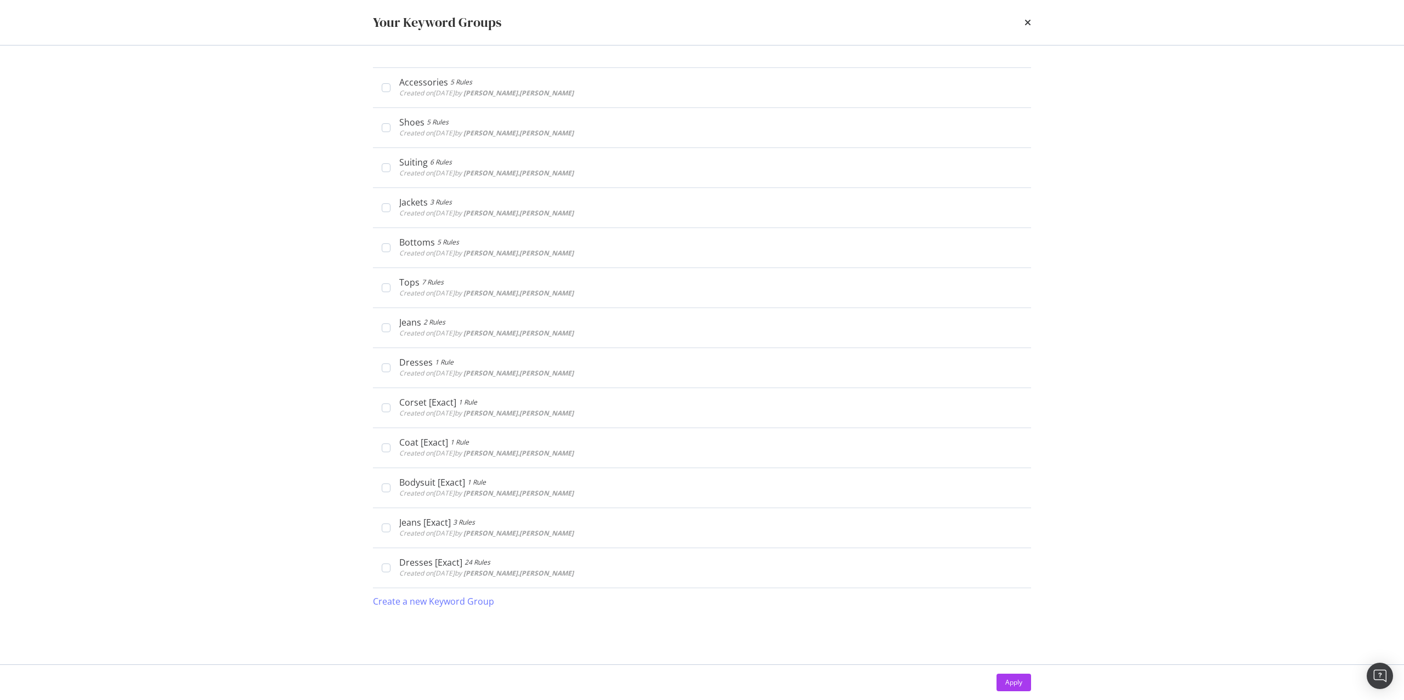
click at [1024, 28] on div "times" at bounding box center [1027, 22] width 7 height 19
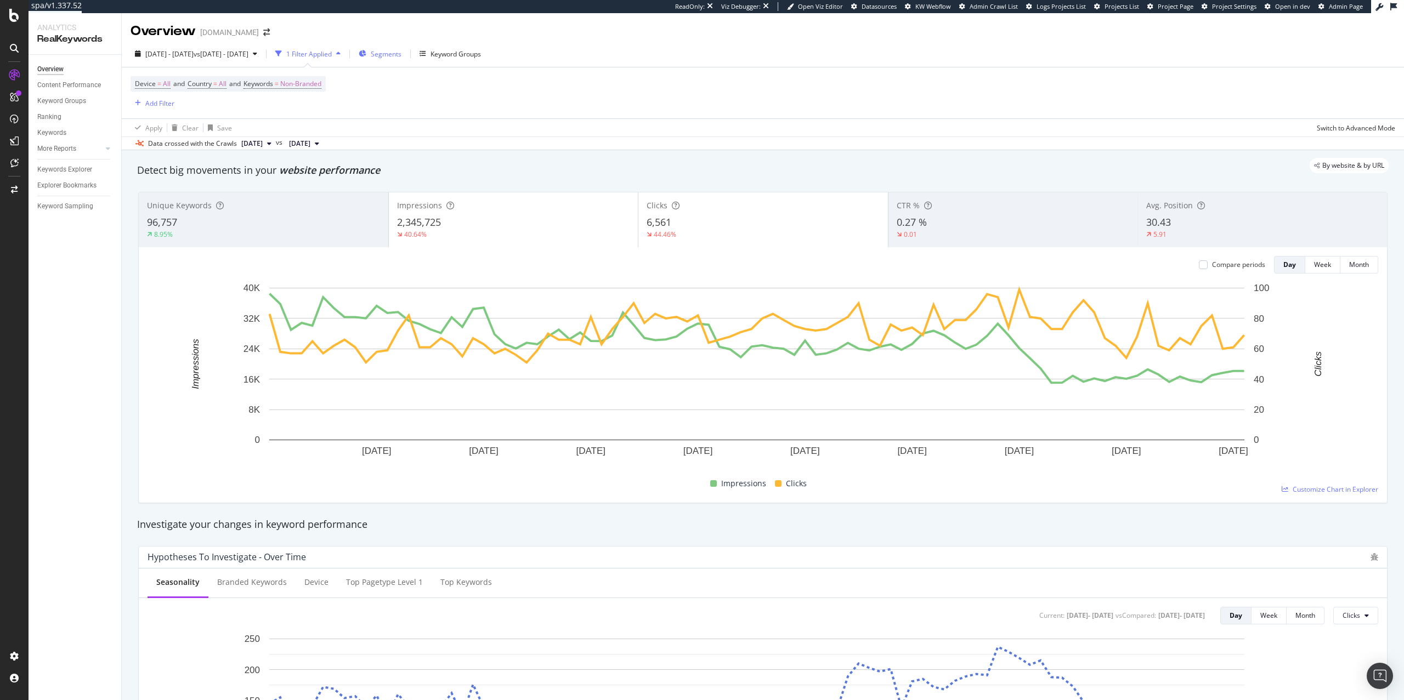
click at [401, 49] on span "Segments" at bounding box center [386, 53] width 31 height 9
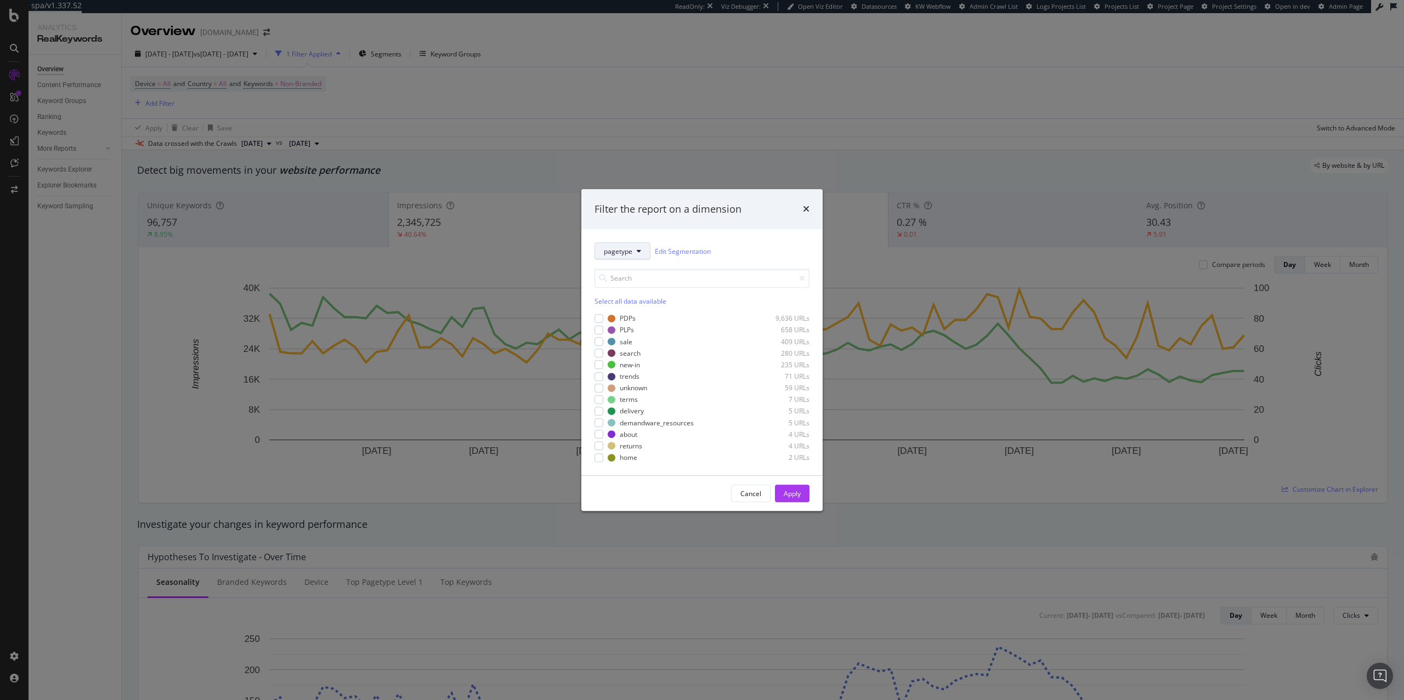
click at [640, 258] on button "pagetype" at bounding box center [622, 251] width 56 height 18
click at [633, 315] on span "market" at bounding box center [639, 311] width 71 height 10
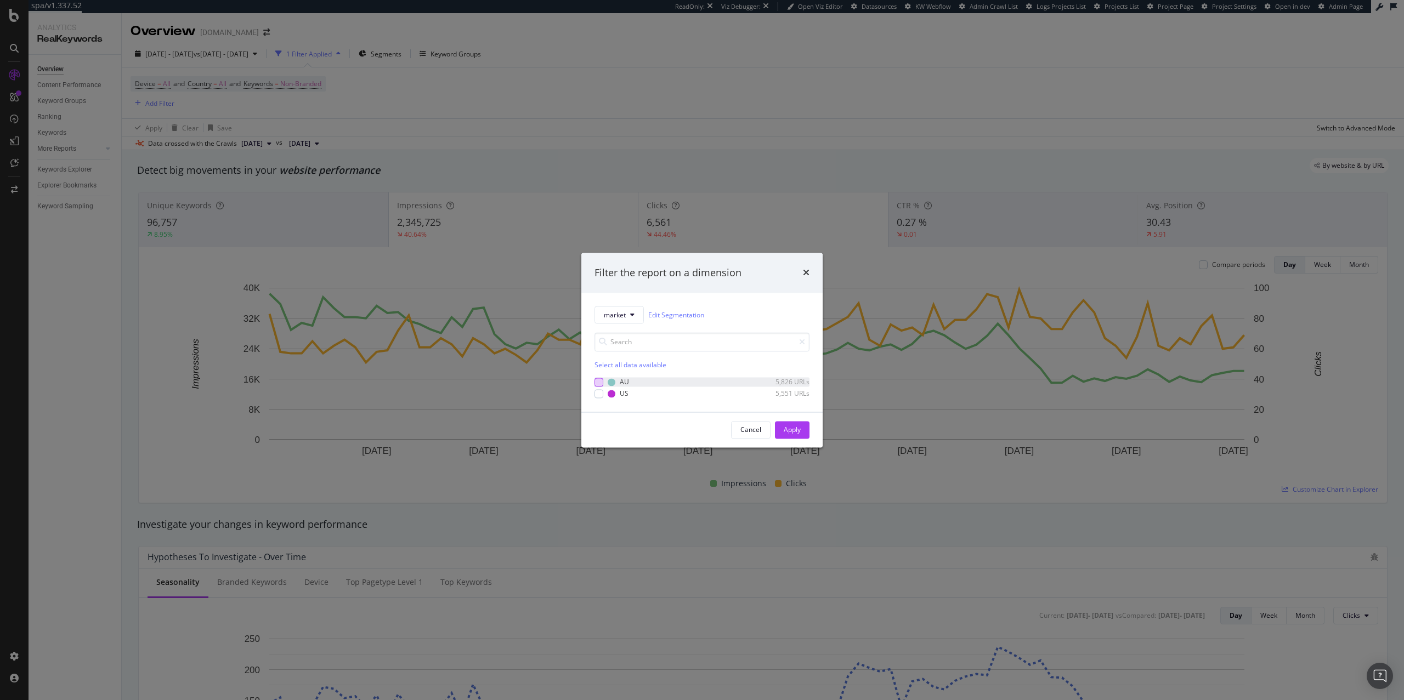
click at [597, 383] on div "modal" at bounding box center [598, 382] width 9 height 9
click at [777, 431] on button "Apply" at bounding box center [792, 430] width 35 height 18
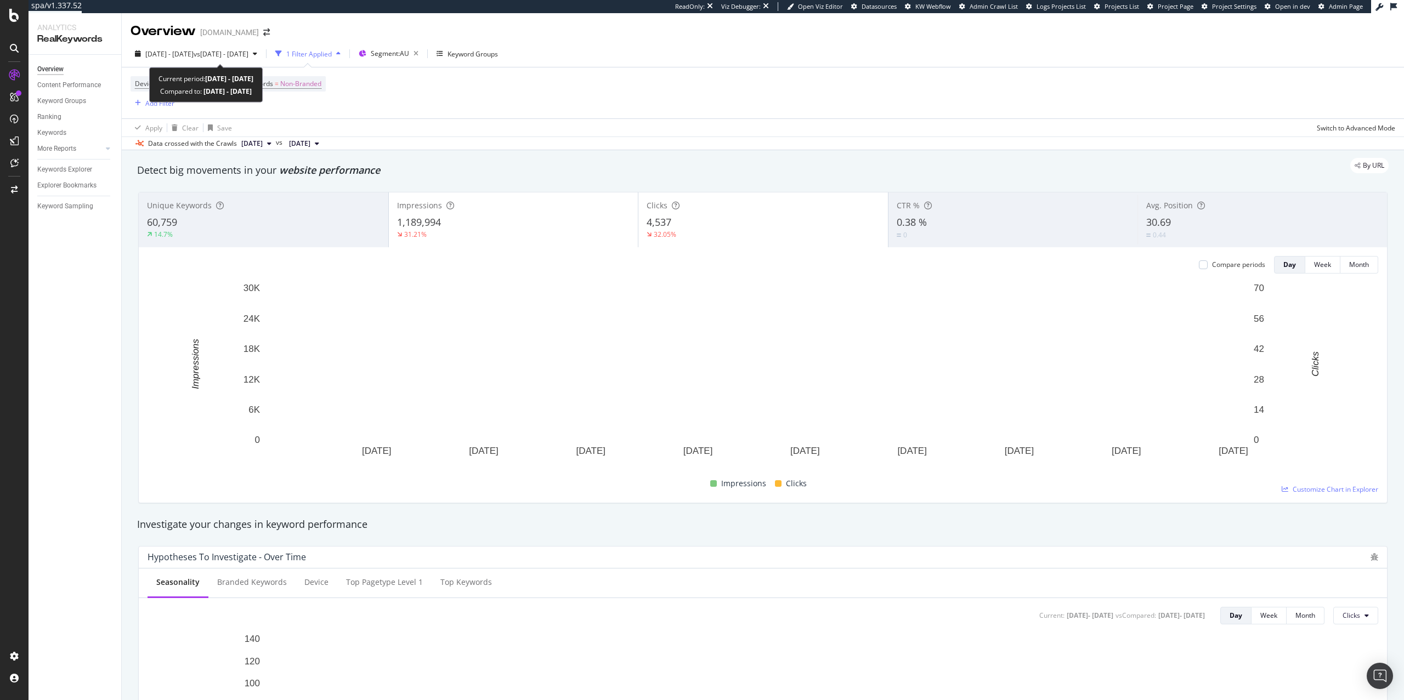
drag, startPoint x: 160, startPoint y: 77, endPoint x: 291, endPoint y: 94, distance: 131.7
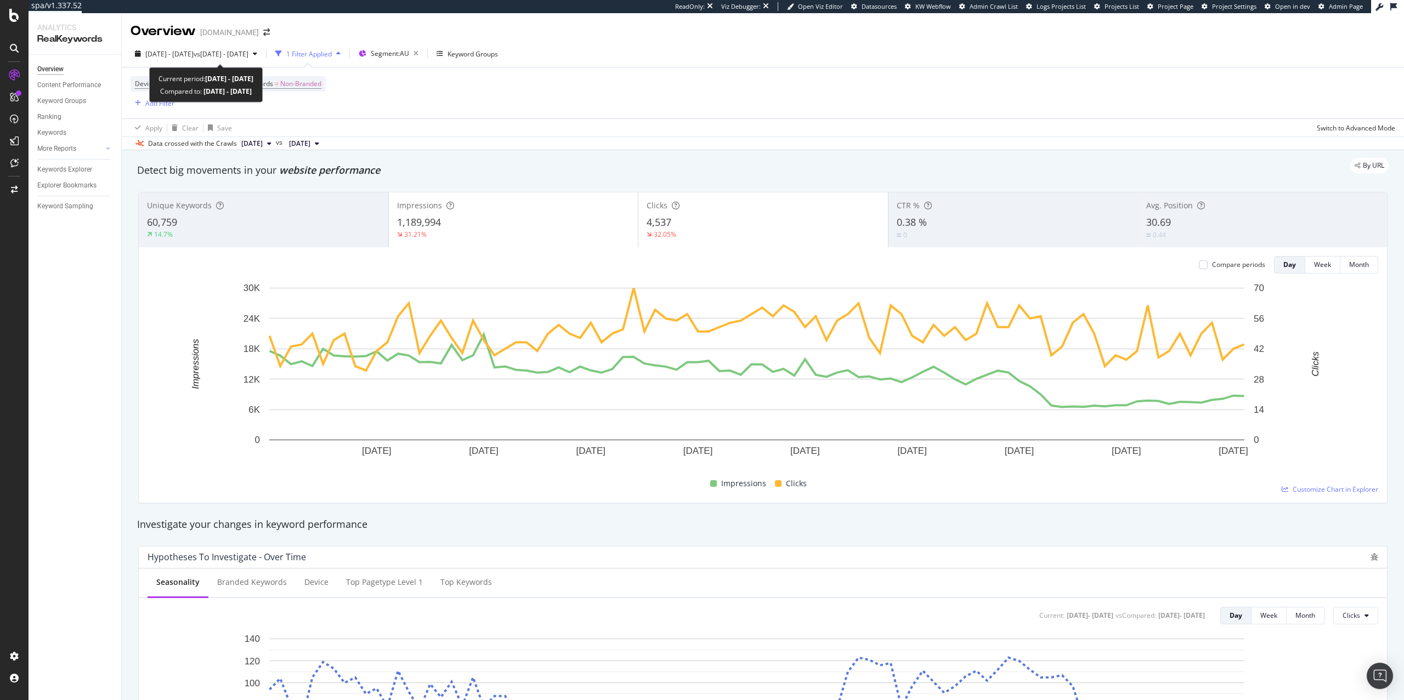
click at [263, 94] on div "Current period: [DATE] - [DATE] Compared to: [DATE] - [DATE]" at bounding box center [206, 84] width 114 height 35
drag, startPoint x: 160, startPoint y: 78, endPoint x: 281, endPoint y: 94, distance: 122.8
click at [263, 94] on div "Current period: [DATE] - [DATE] Compared to: [DATE] - [DATE]" at bounding box center [206, 84] width 114 height 35
copy div "Current period: [DATE] - [DATE] Compared to: [DATE] - [DATE]"
click at [423, 60] on div "Segment: AU" at bounding box center [397, 53] width 52 height 15
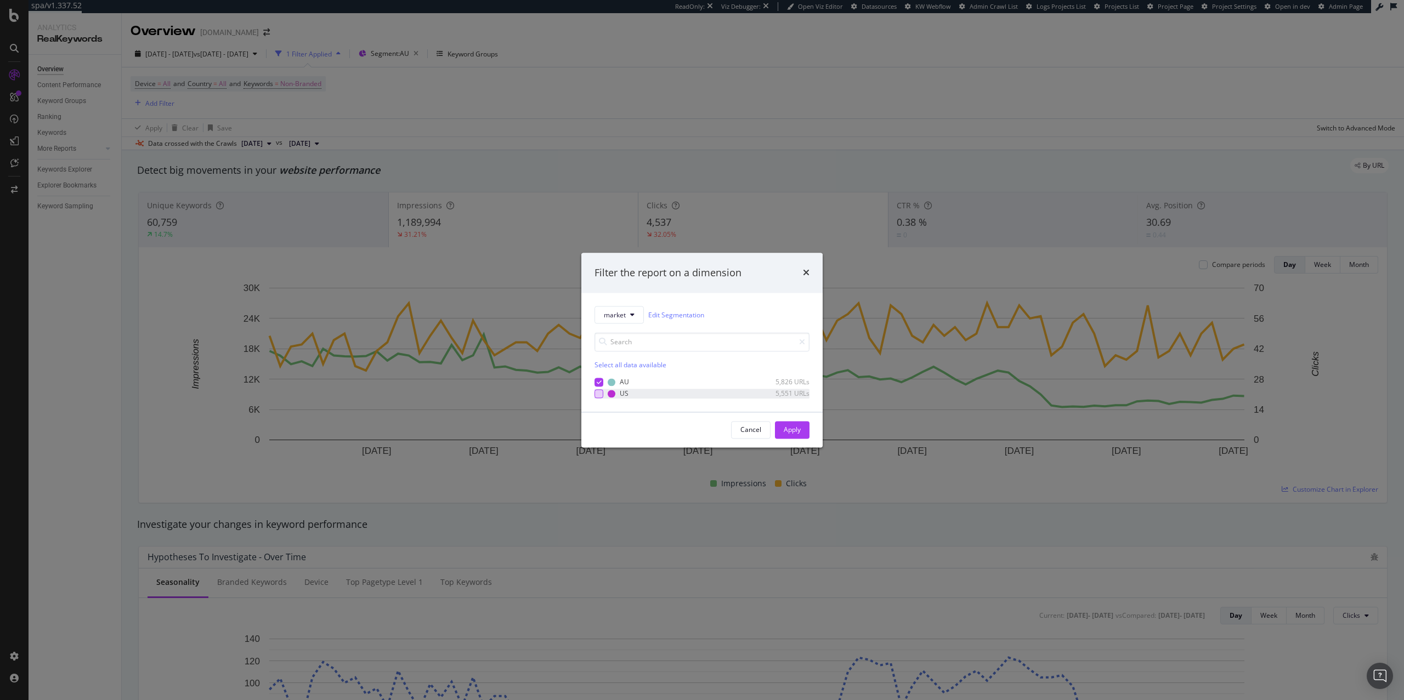
click at [596, 393] on div "modal" at bounding box center [598, 393] width 9 height 9
click at [599, 383] on icon "modal" at bounding box center [599, 381] width 5 height 5
click at [789, 434] on div "Apply" at bounding box center [792, 429] width 17 height 9
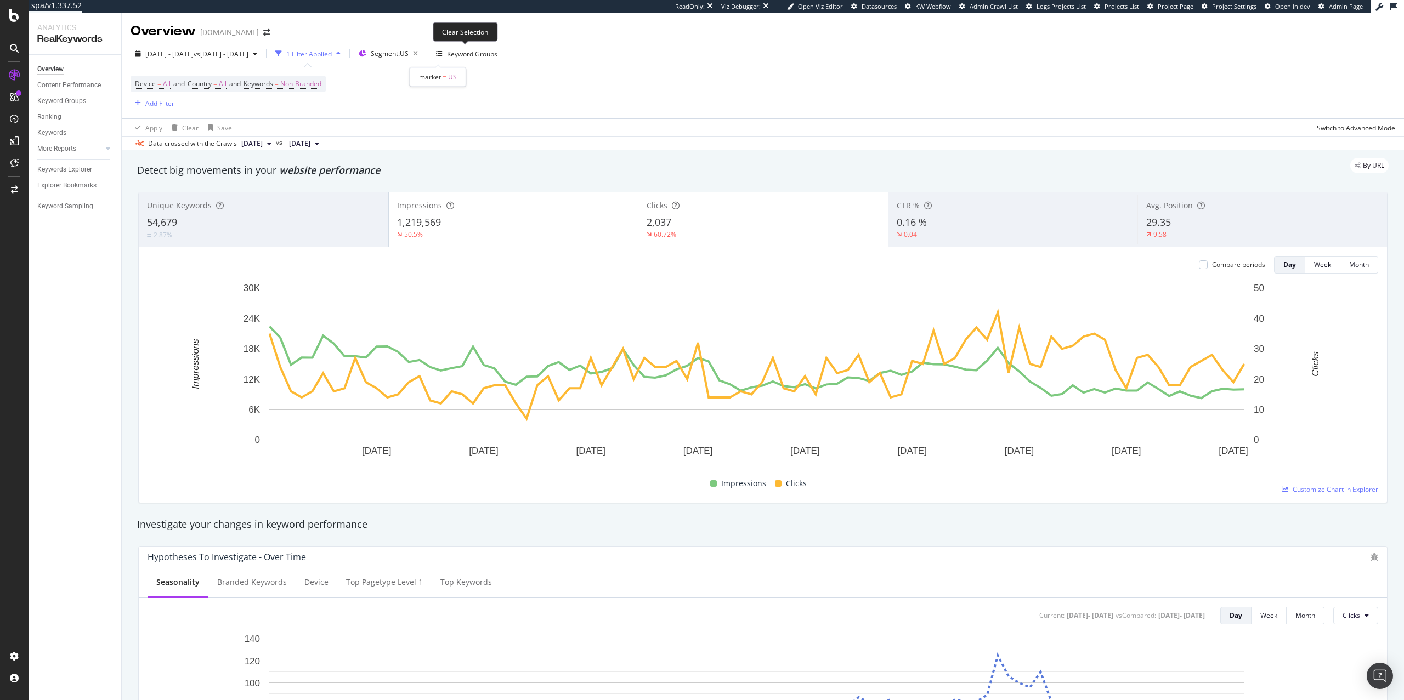
click at [422, 57] on icon "button" at bounding box center [416, 53] width 14 height 15
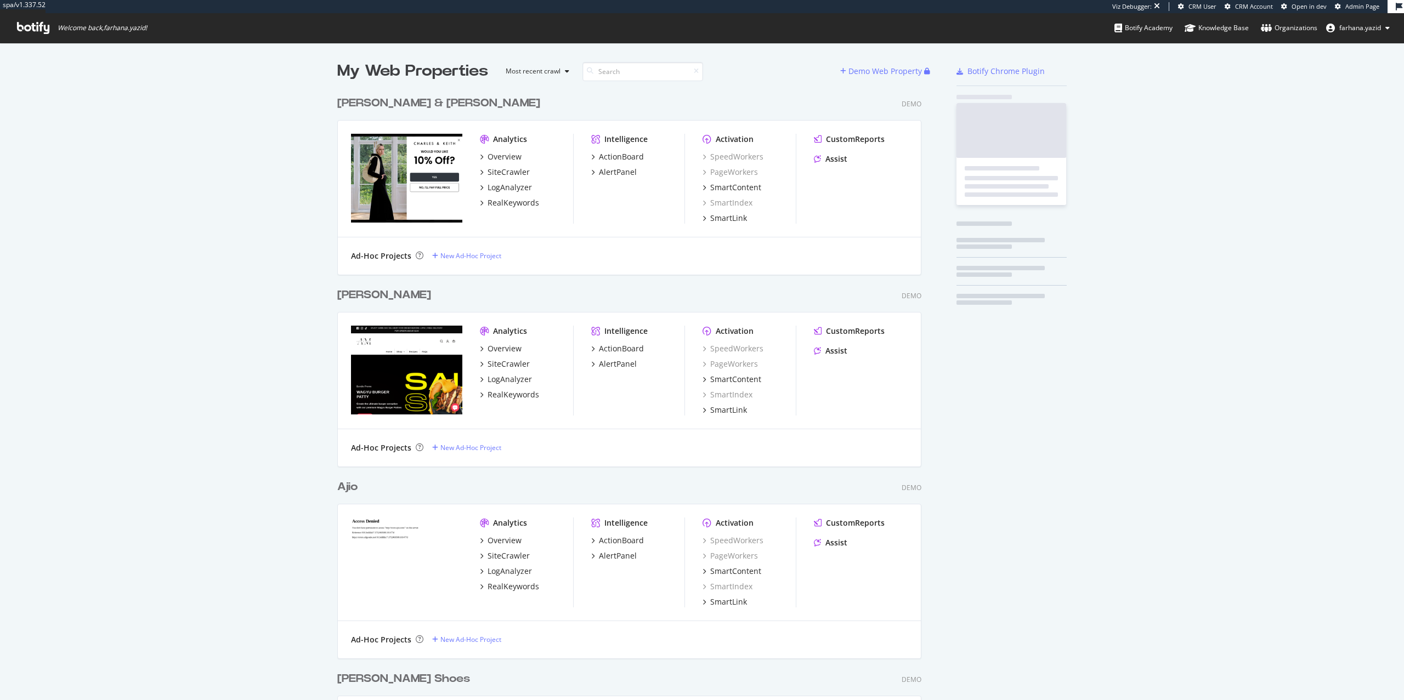
scroll to position [1141, 582]
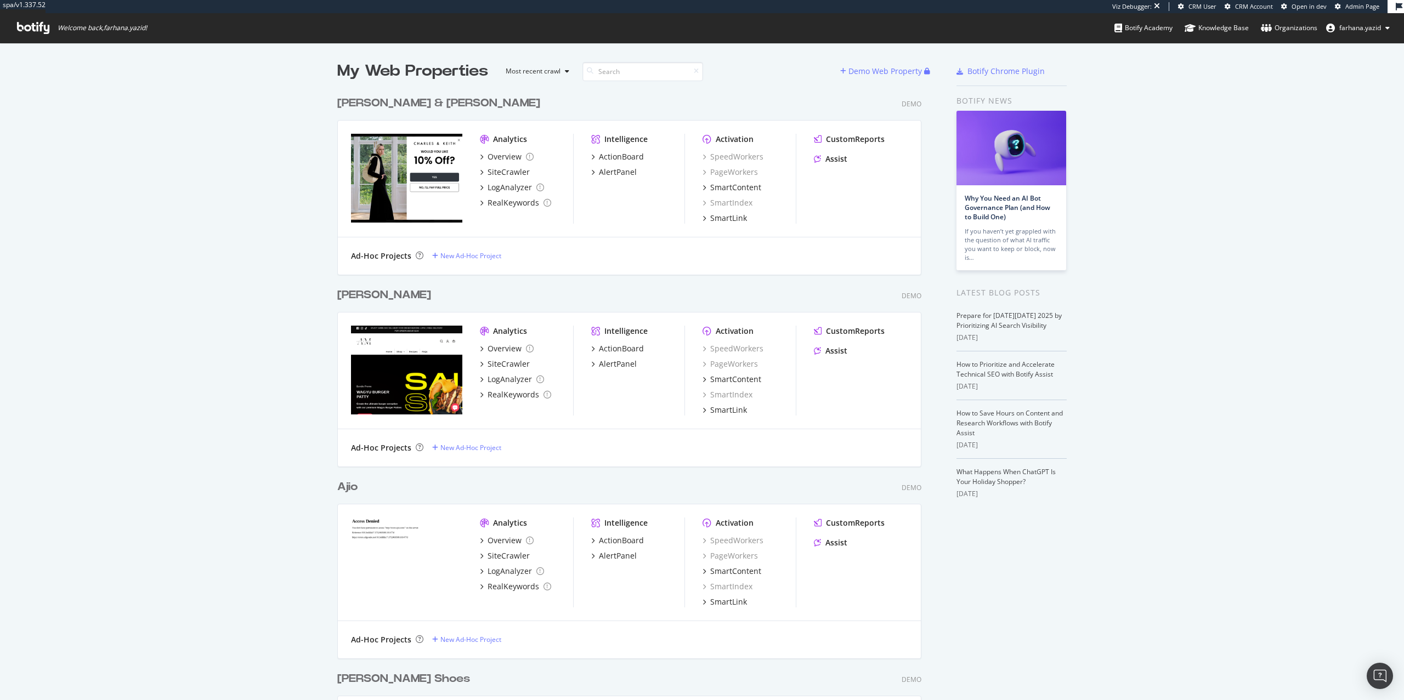
click at [1364, 10] on span "Admin Page" at bounding box center [1362, 6] width 34 height 8
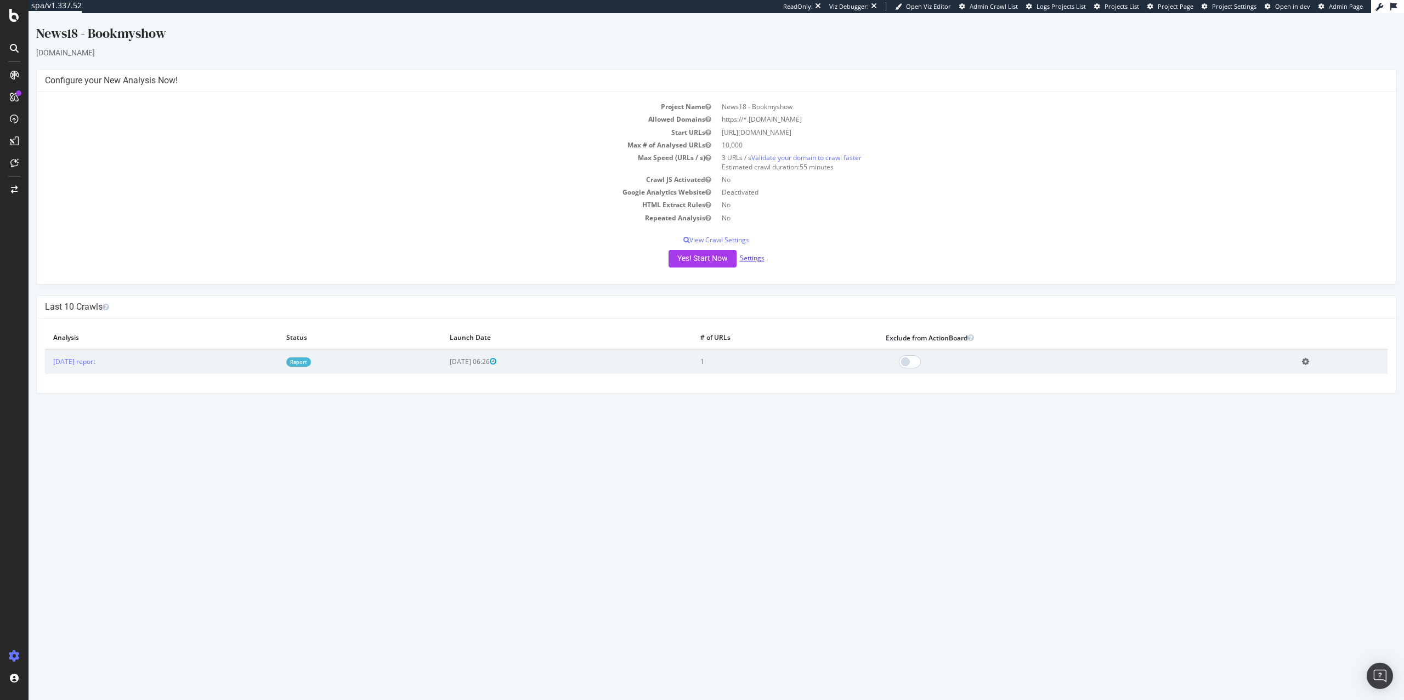
click at [761, 262] on link "Settings" at bounding box center [752, 257] width 25 height 9
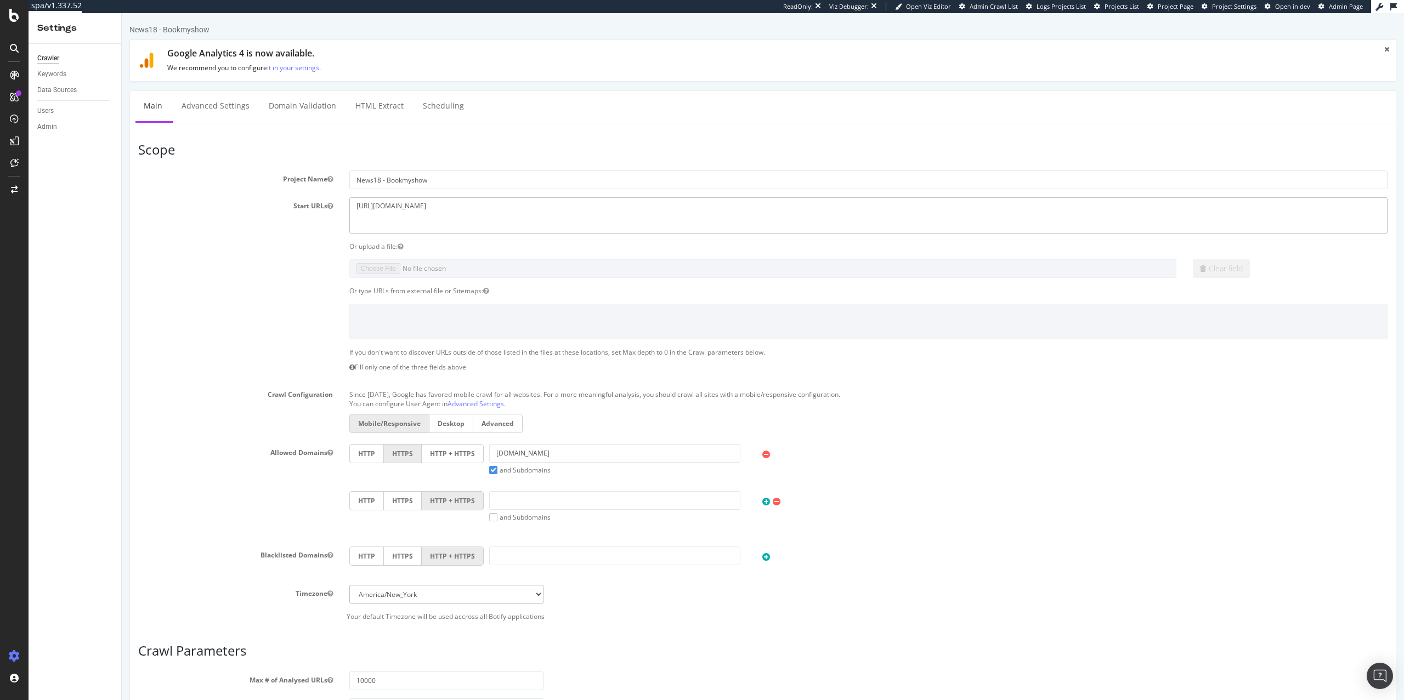
click at [464, 215] on textarea "https://in.bookmyshow.com/" at bounding box center [868, 215] width 1038 height 36
click at [611, 144] on h3 "Scope" at bounding box center [762, 150] width 1249 height 14
